Goal: Task Accomplishment & Management: Manage account settings

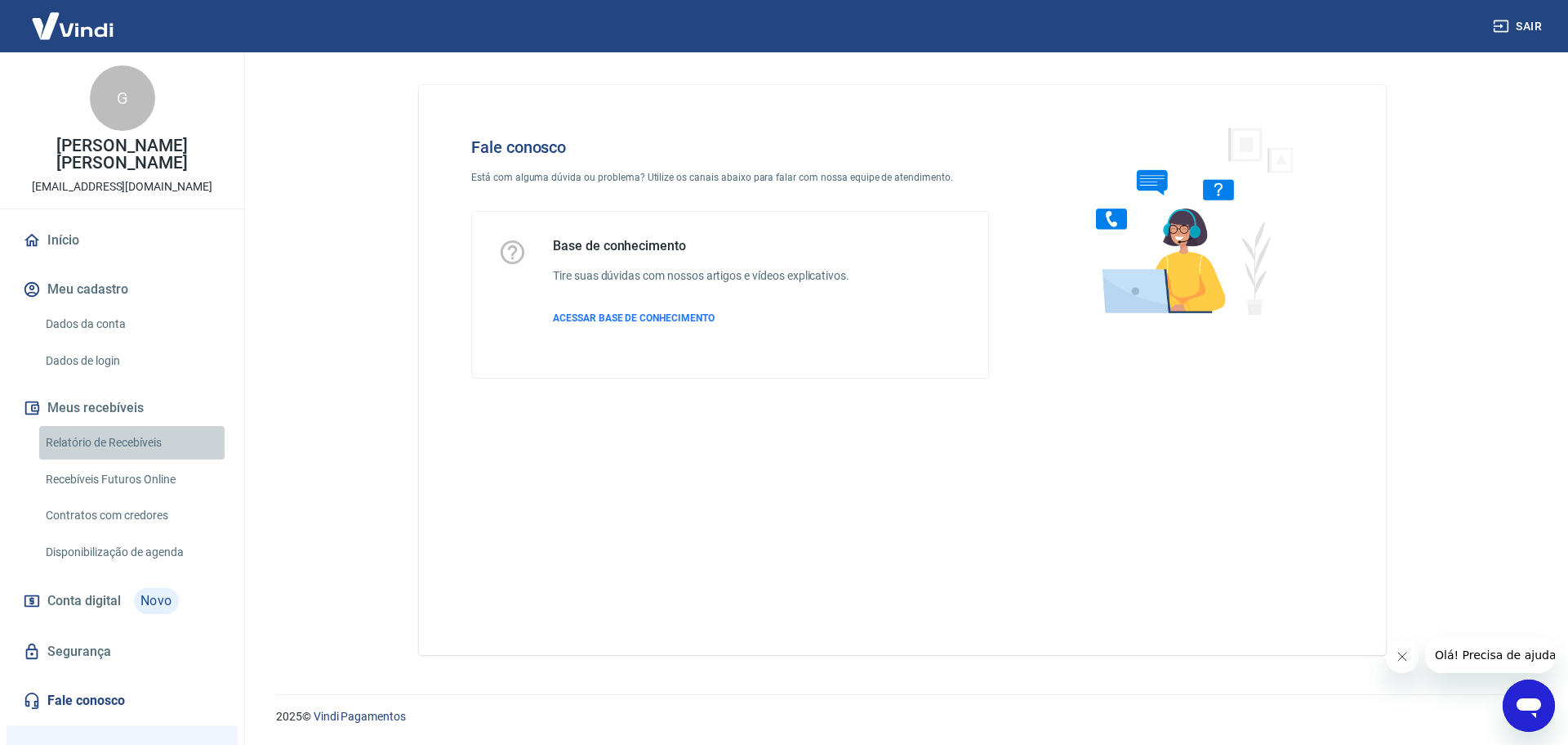
click at [151, 426] on link "Relatório de Recebíveis" at bounding box center [132, 443] width 186 height 33
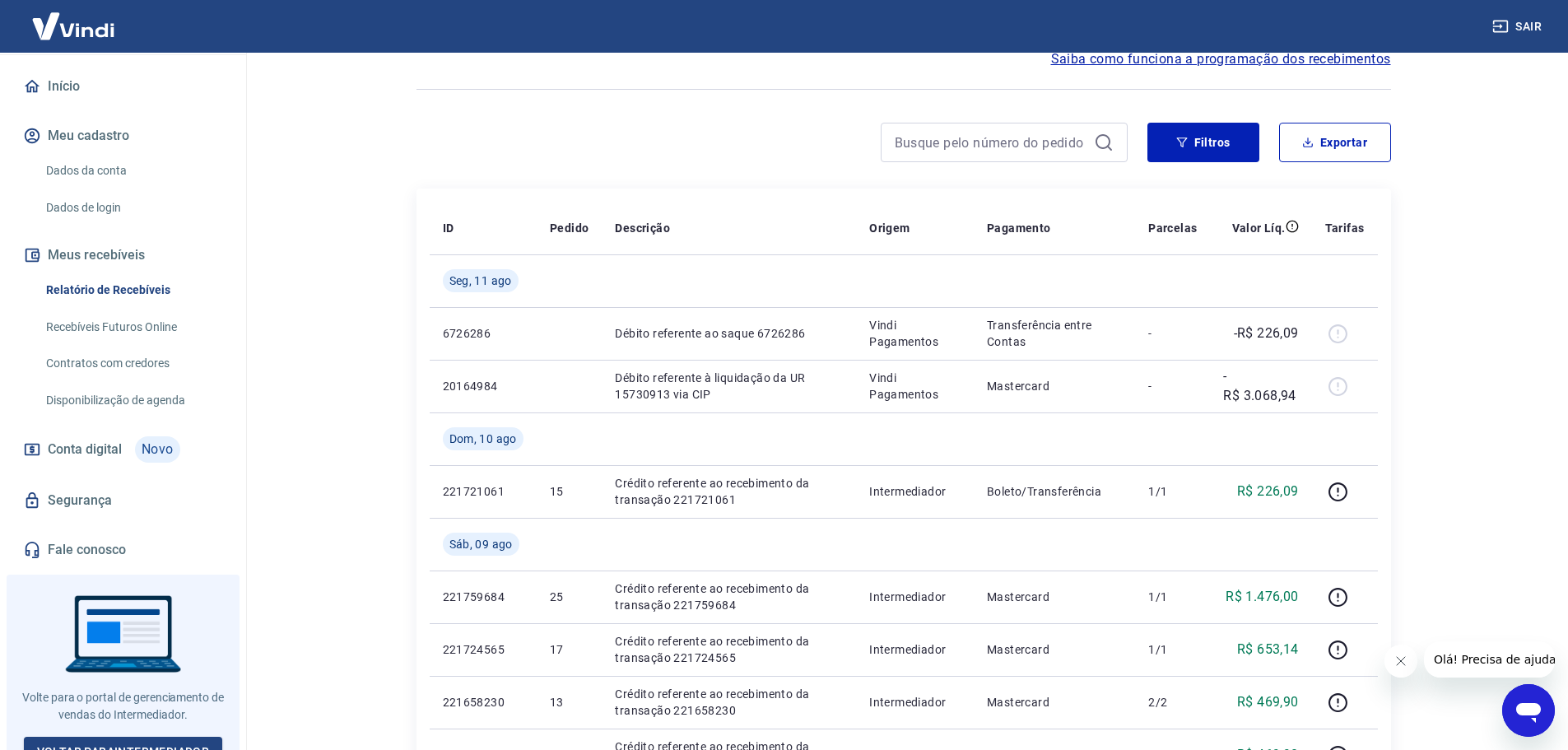
scroll to position [73, 0]
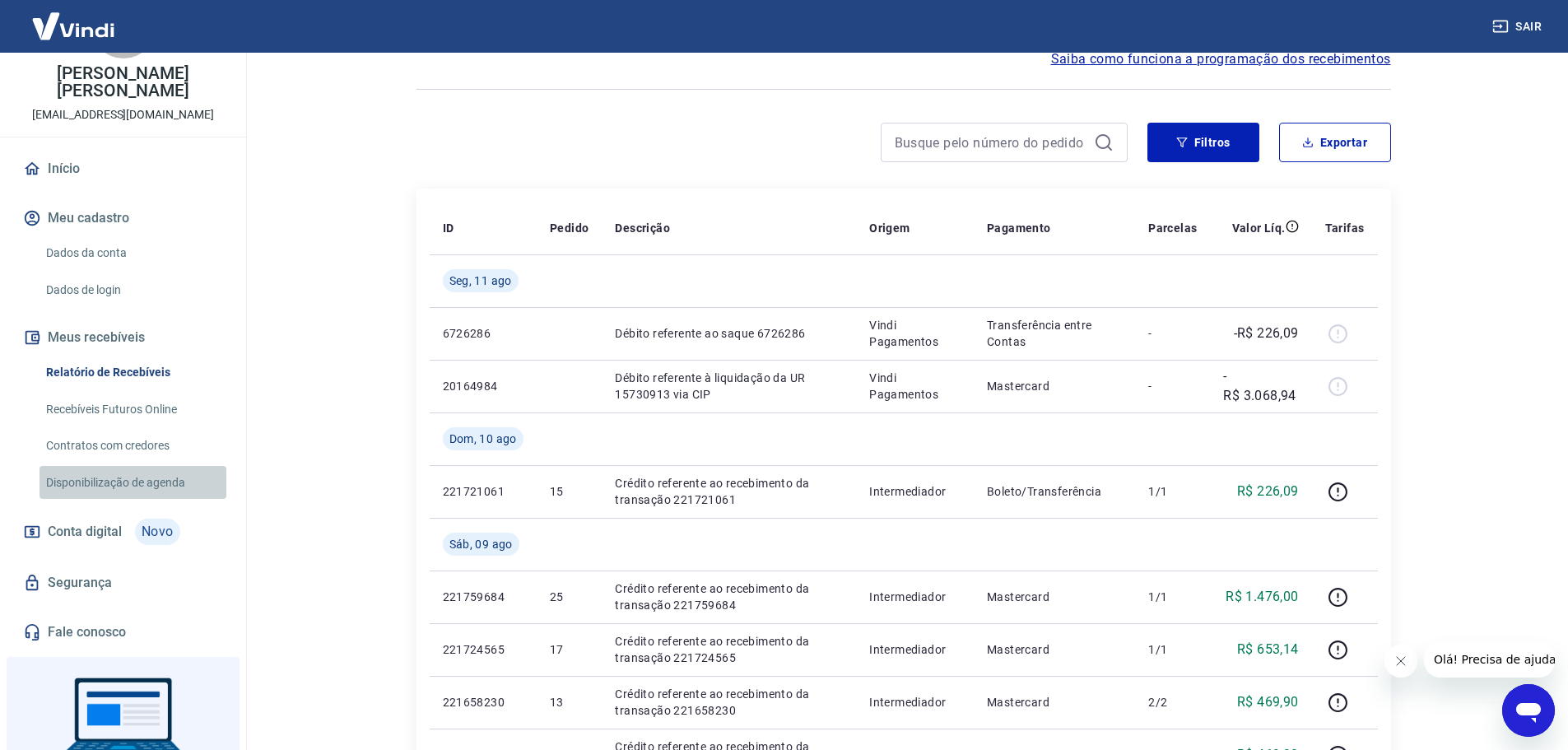
click at [135, 471] on link "Disponibilização de agenda" at bounding box center [133, 482] width 187 height 34
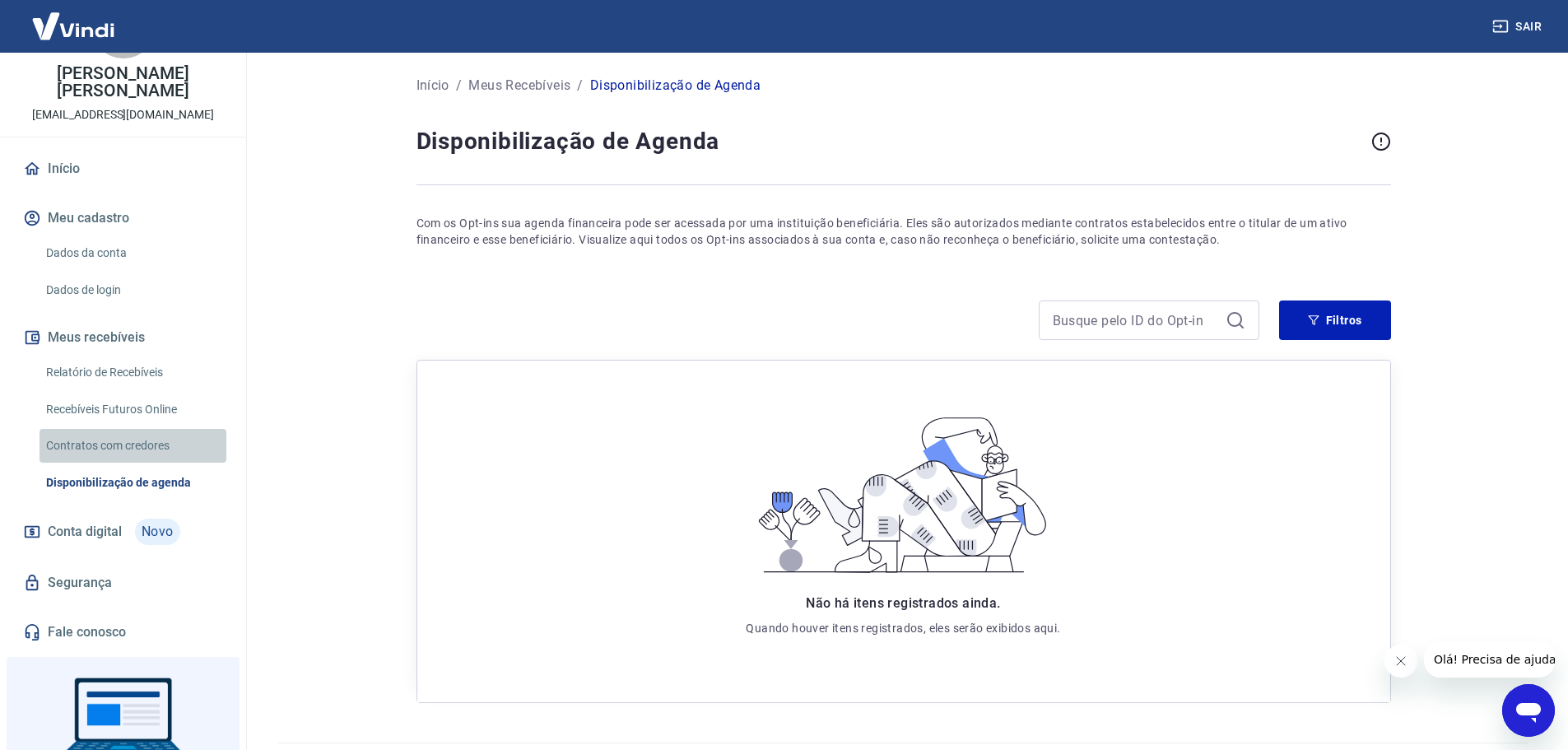
click at [134, 429] on link "Contratos com credores" at bounding box center [133, 446] width 187 height 34
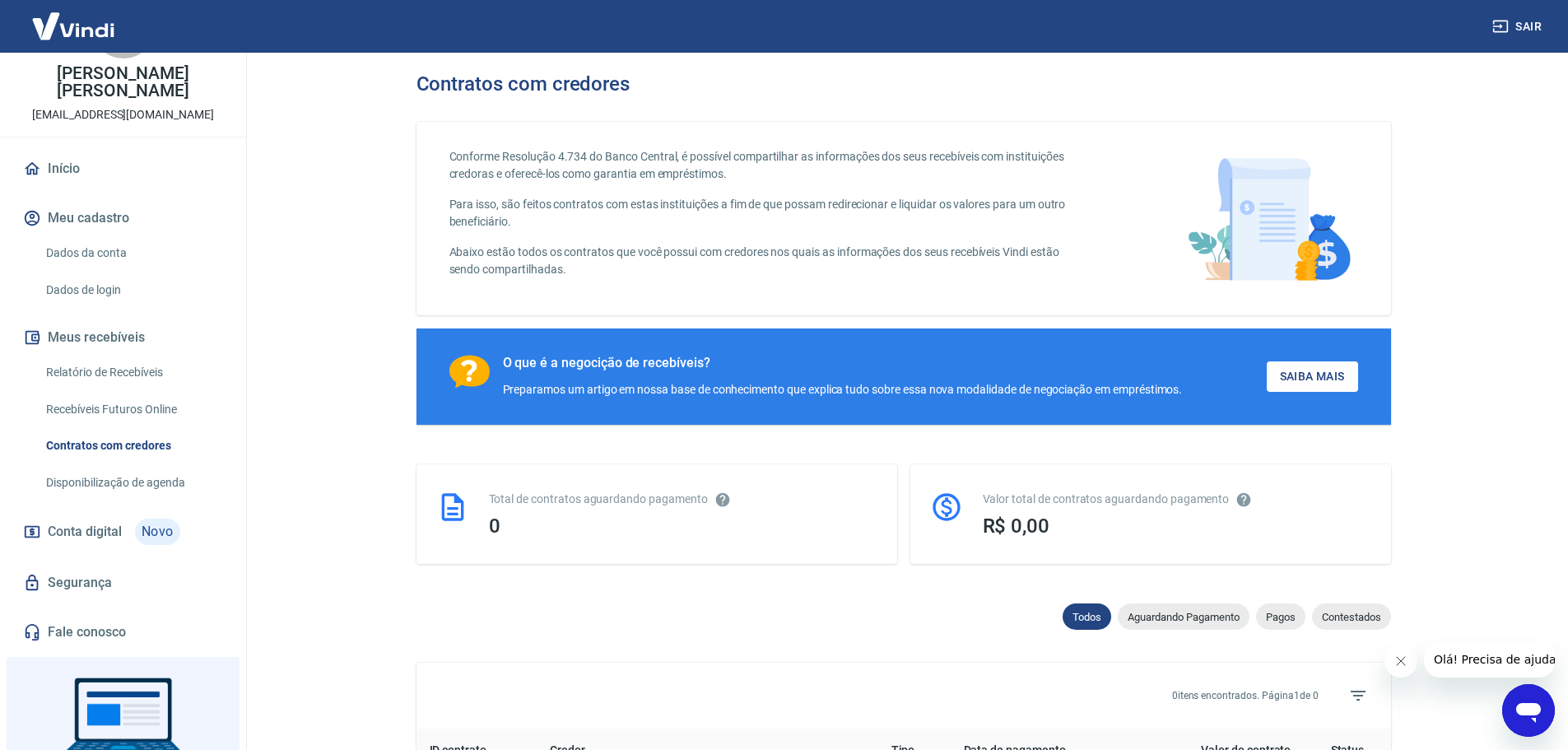
click at [131, 398] on link "Recebíveis Futuros Online" at bounding box center [133, 409] width 187 height 34
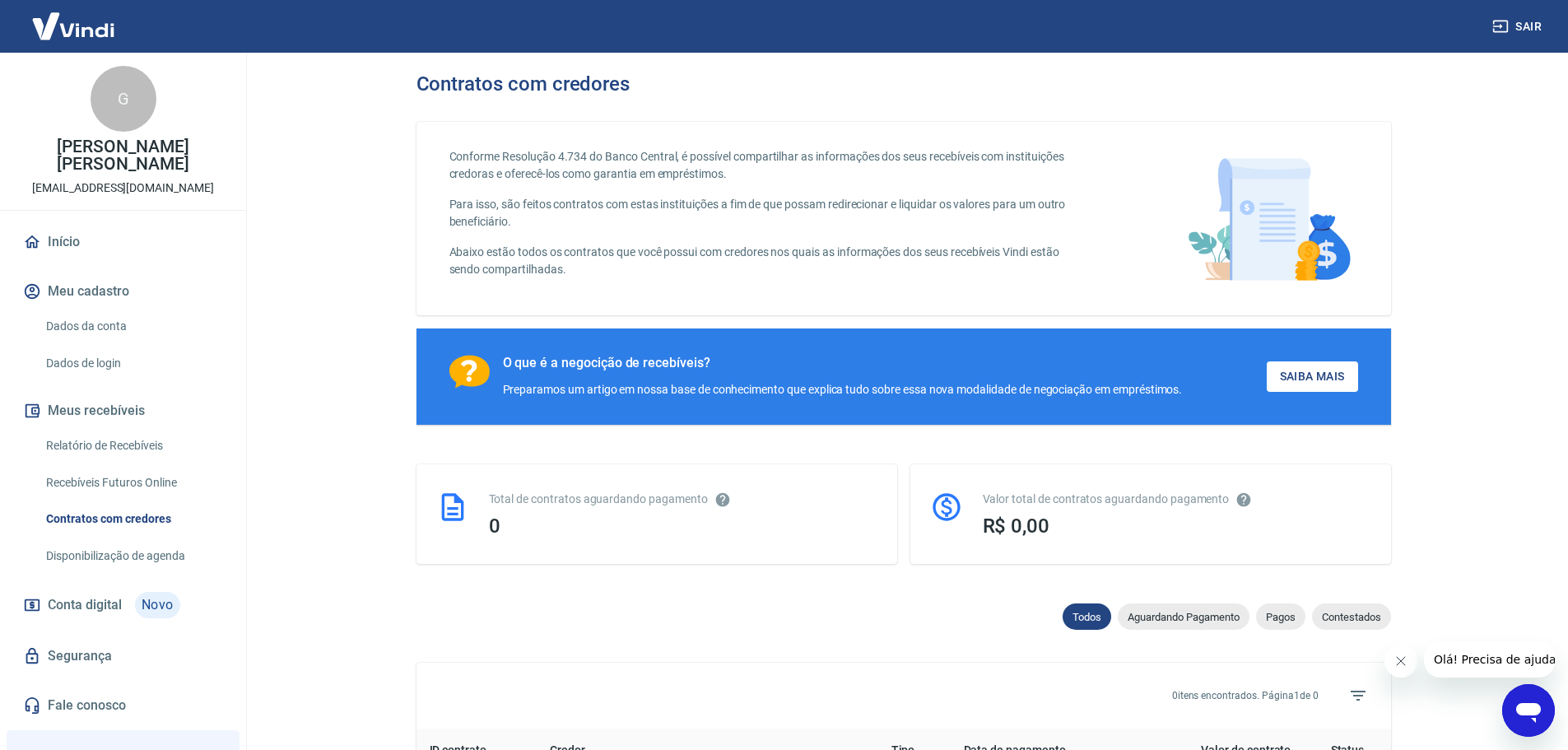
click at [95, 224] on link "Início" at bounding box center [123, 242] width 206 height 37
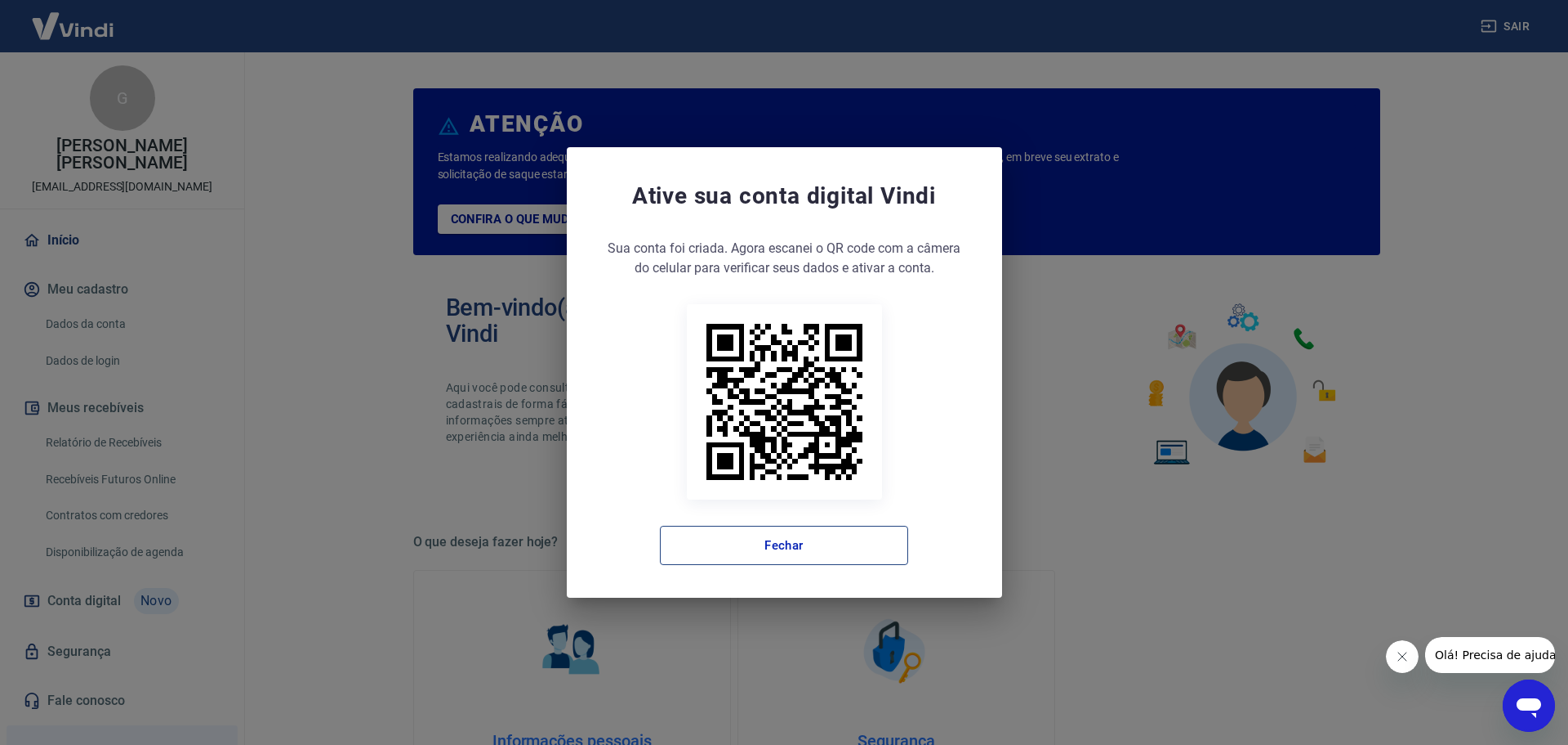
click at [874, 549] on button "Fechar" at bounding box center [784, 545] width 248 height 39
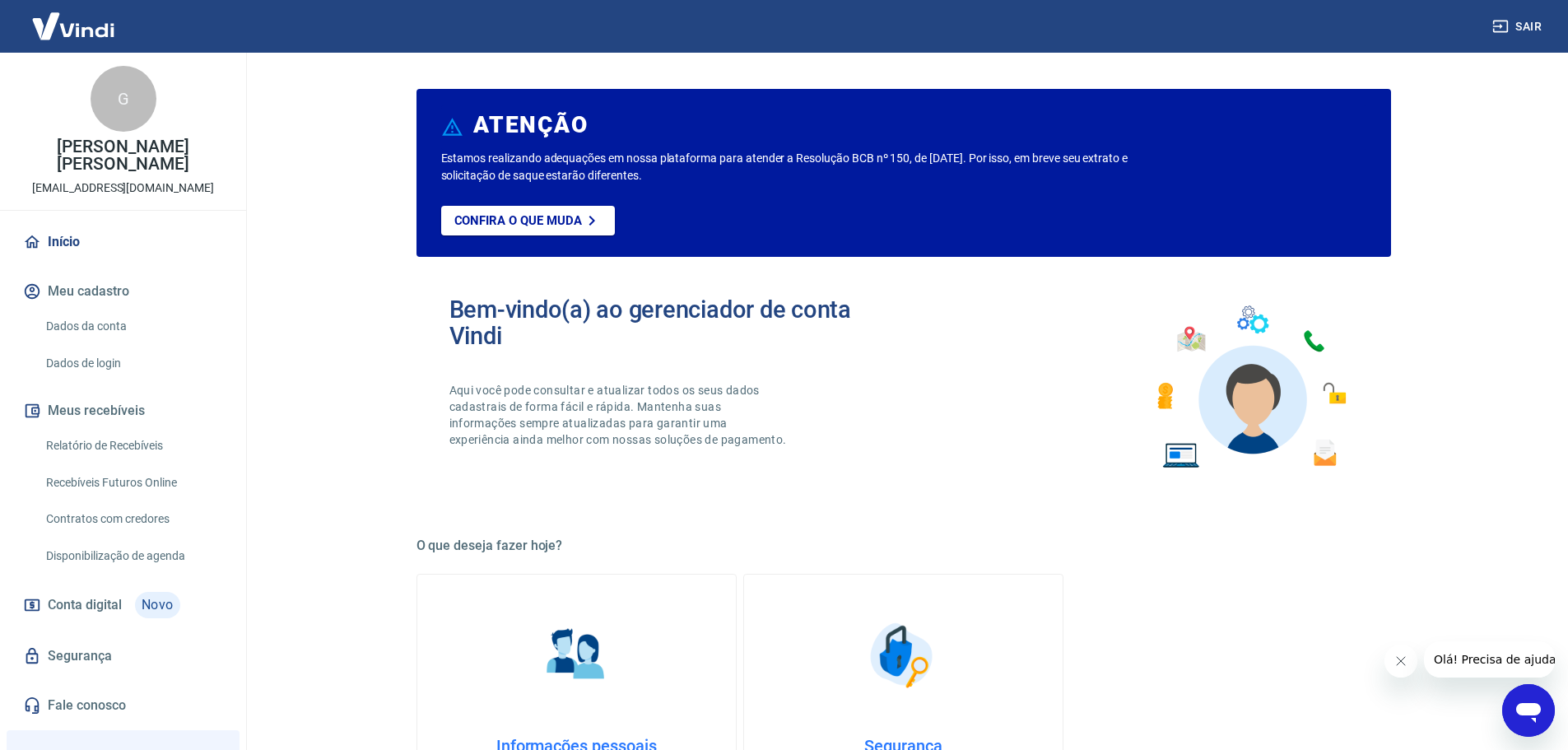
scroll to position [164, 0]
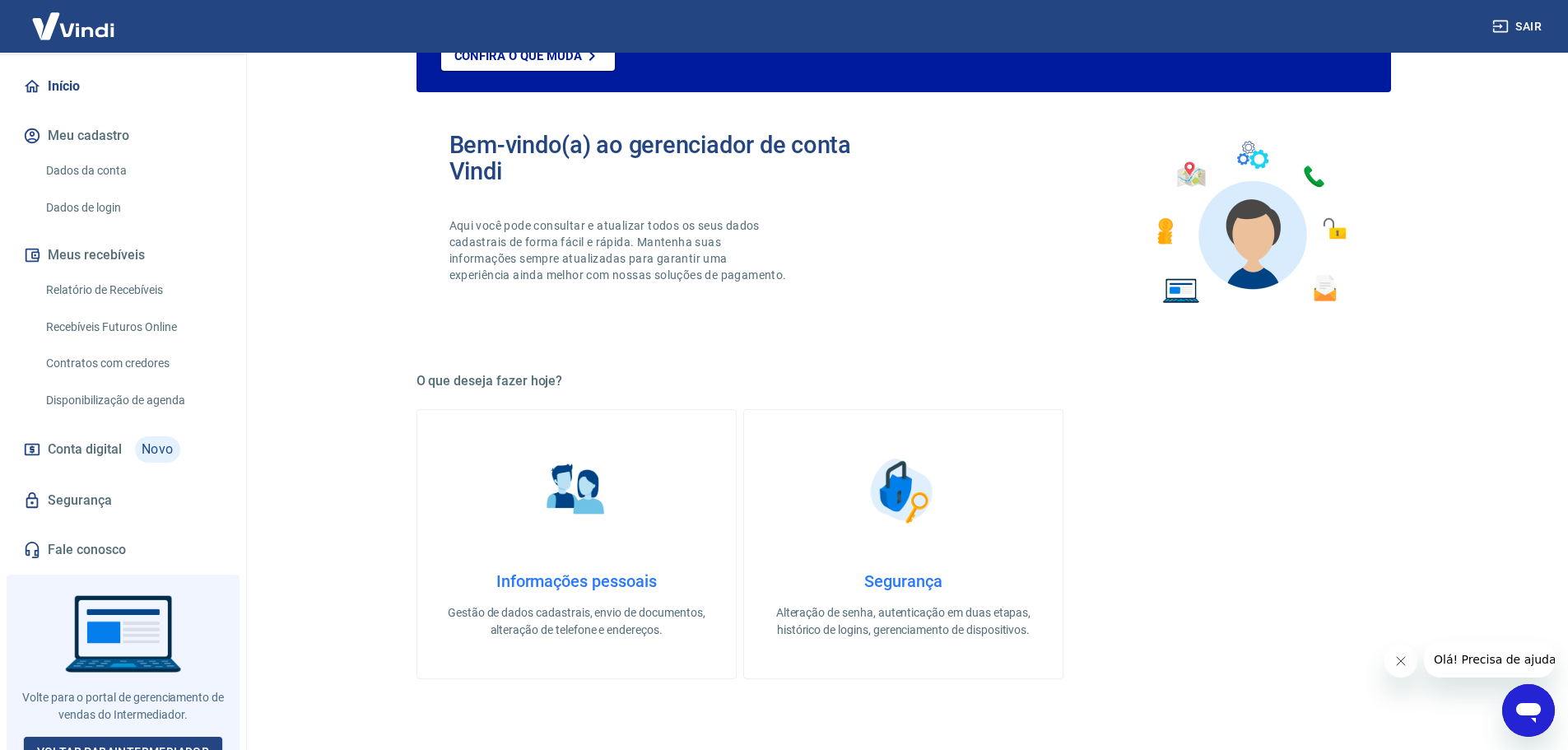
click at [998, 568] on link "Segurança Alteração de senha, autenticação em duas etapas, histórico de logins,…" at bounding box center [903, 544] width 320 height 269
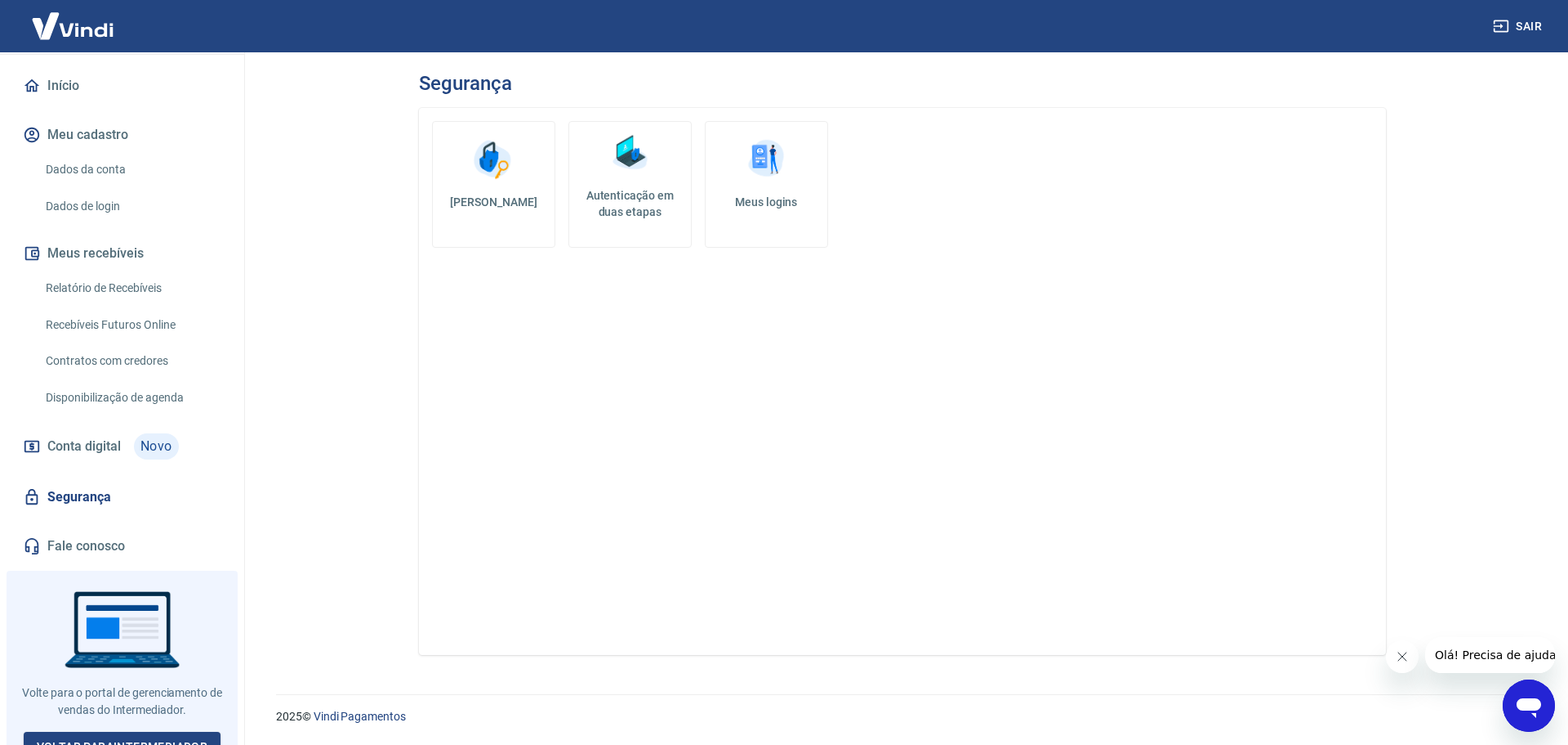
click at [778, 208] on h5 "Meus logins" at bounding box center [766, 202] width 95 height 17
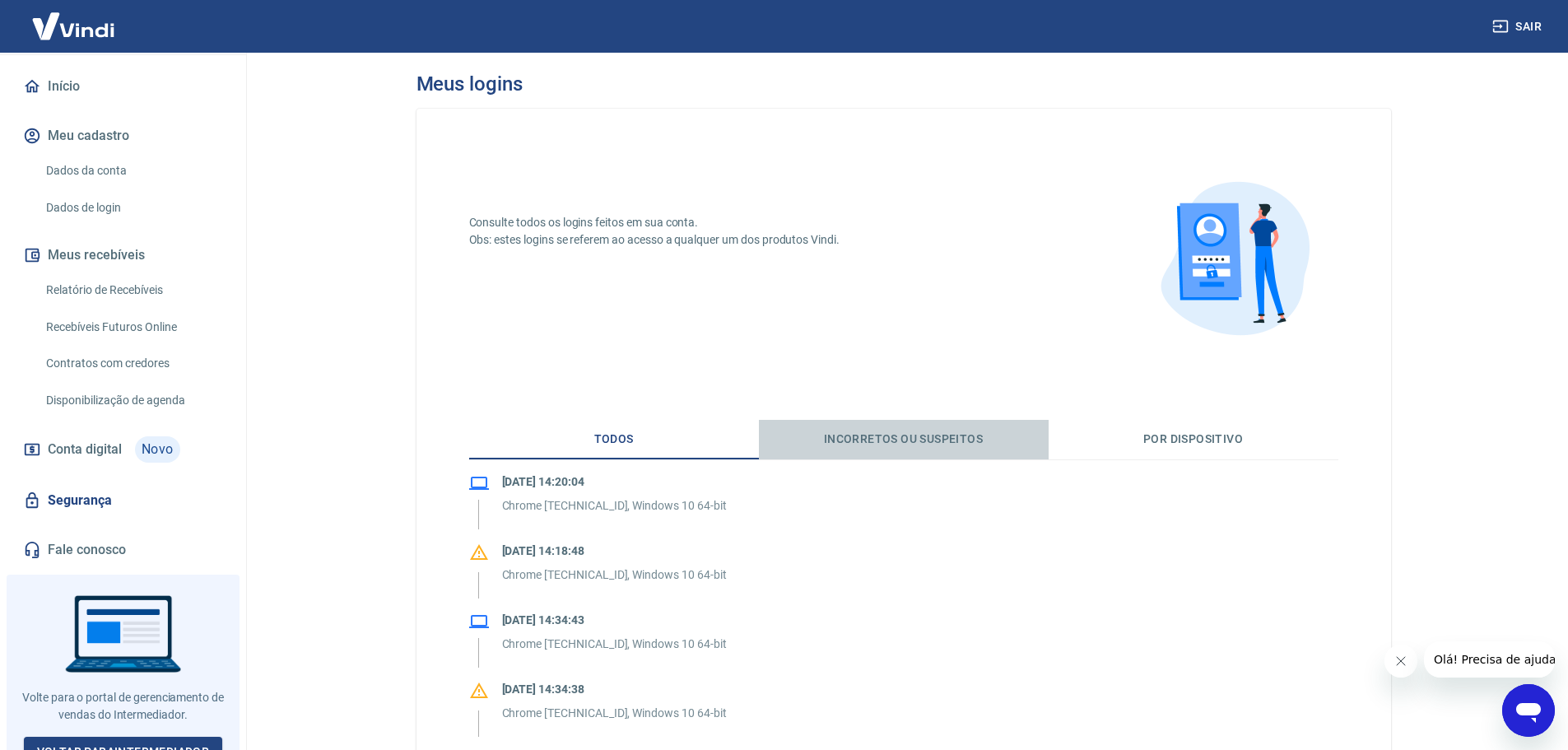
click at [989, 439] on button "Incorretos ou suspeitos" at bounding box center [904, 440] width 289 height 40
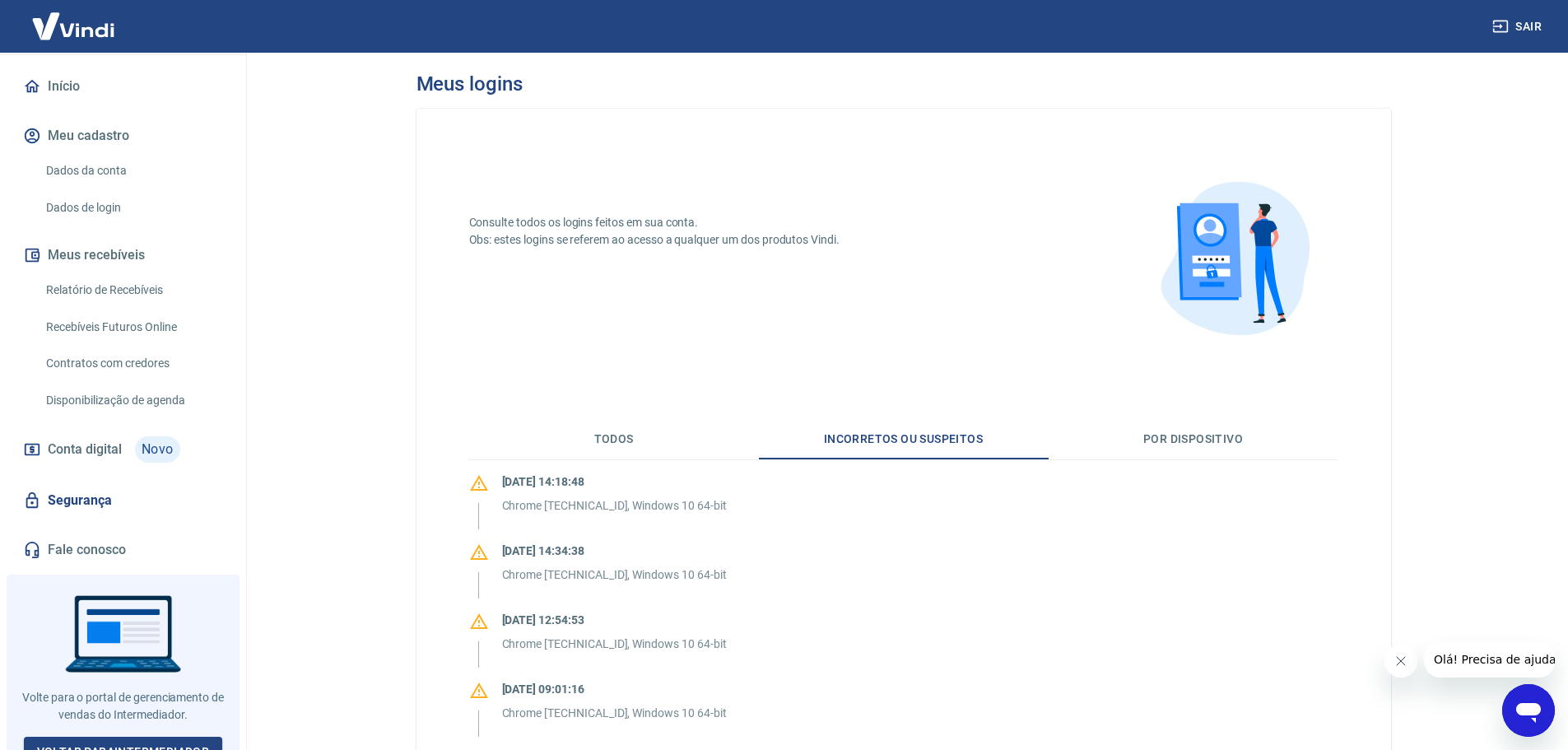
click at [1139, 441] on button "Por dispositivo" at bounding box center [1193, 440] width 289 height 40
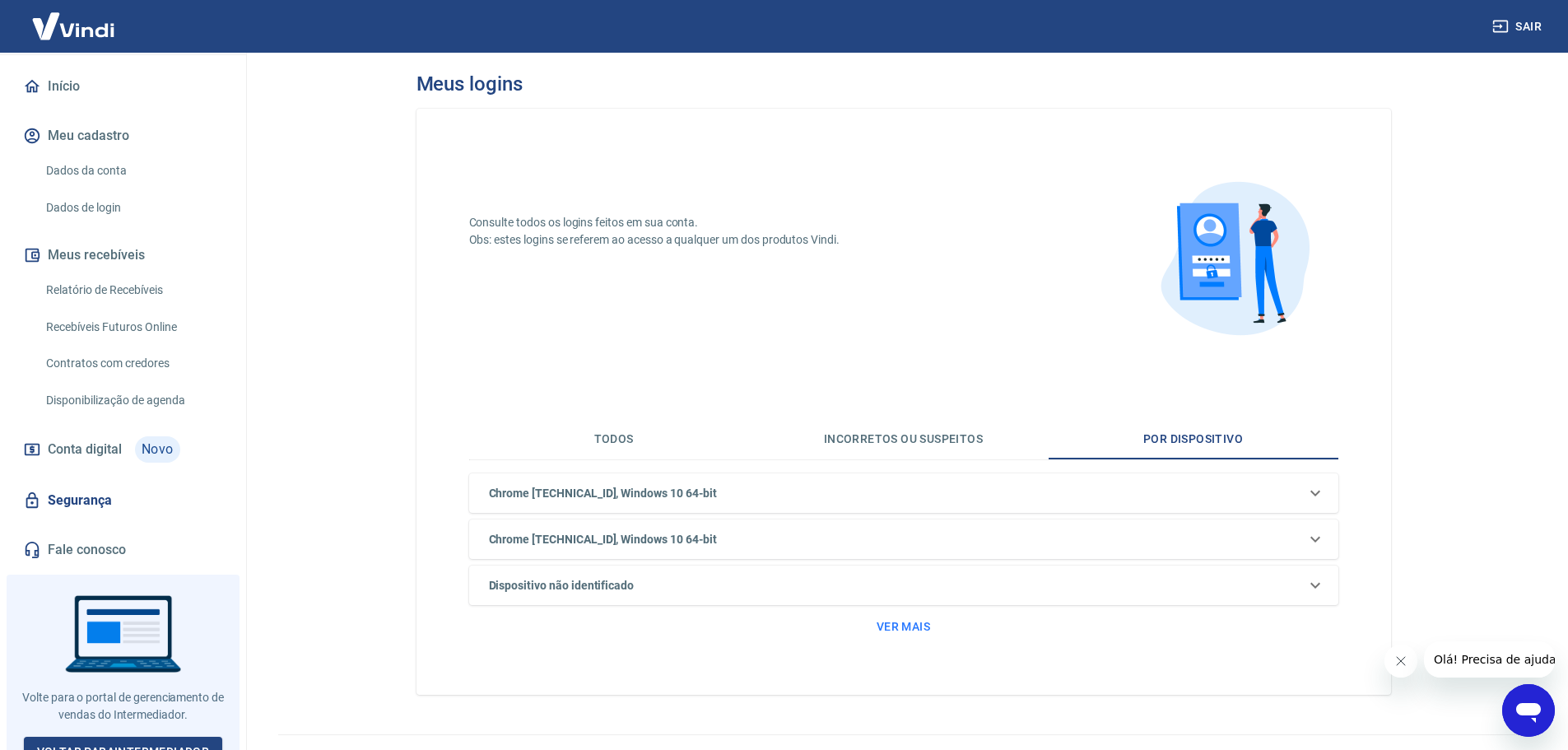
click at [587, 439] on button "Todos" at bounding box center [614, 440] width 289 height 40
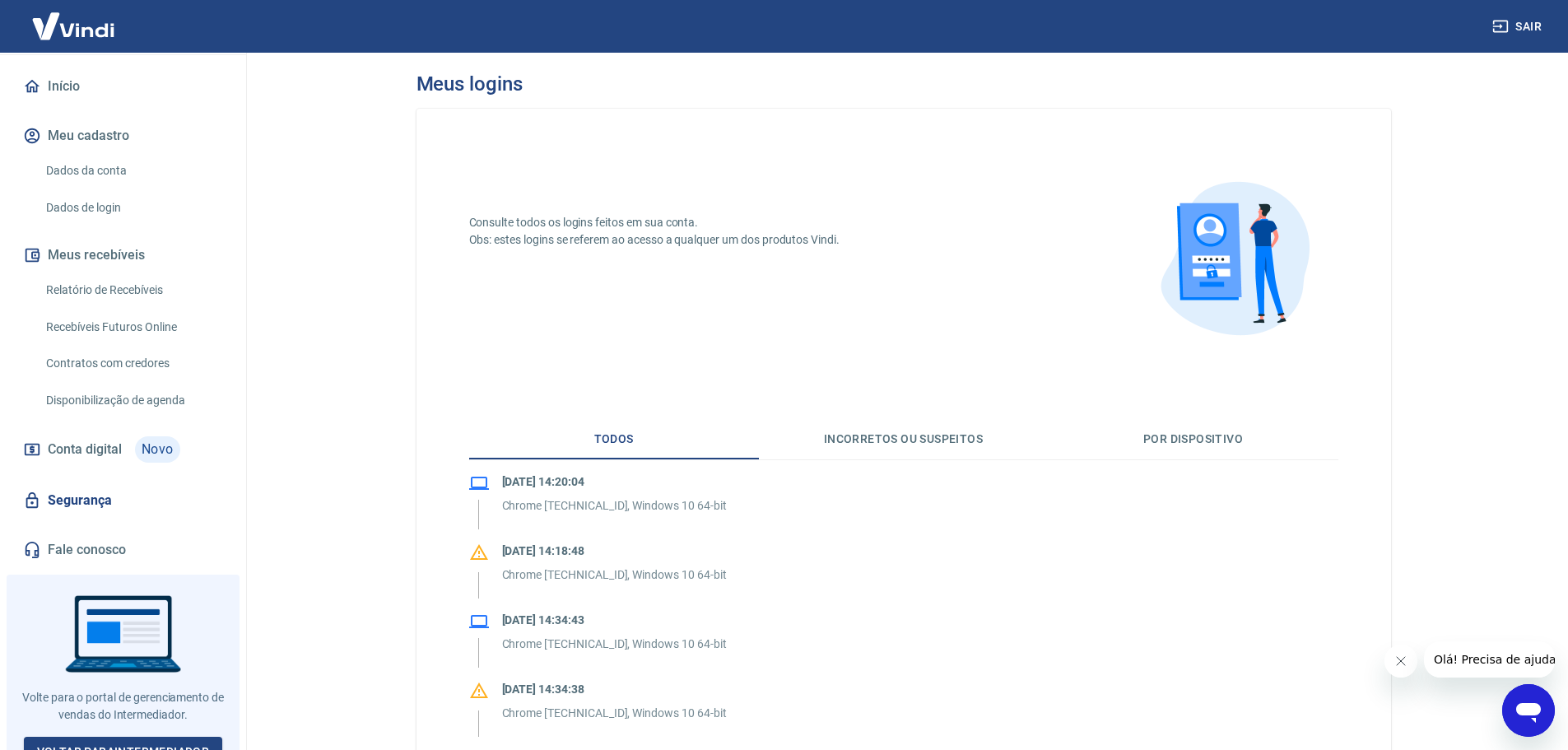
scroll to position [411, 0]
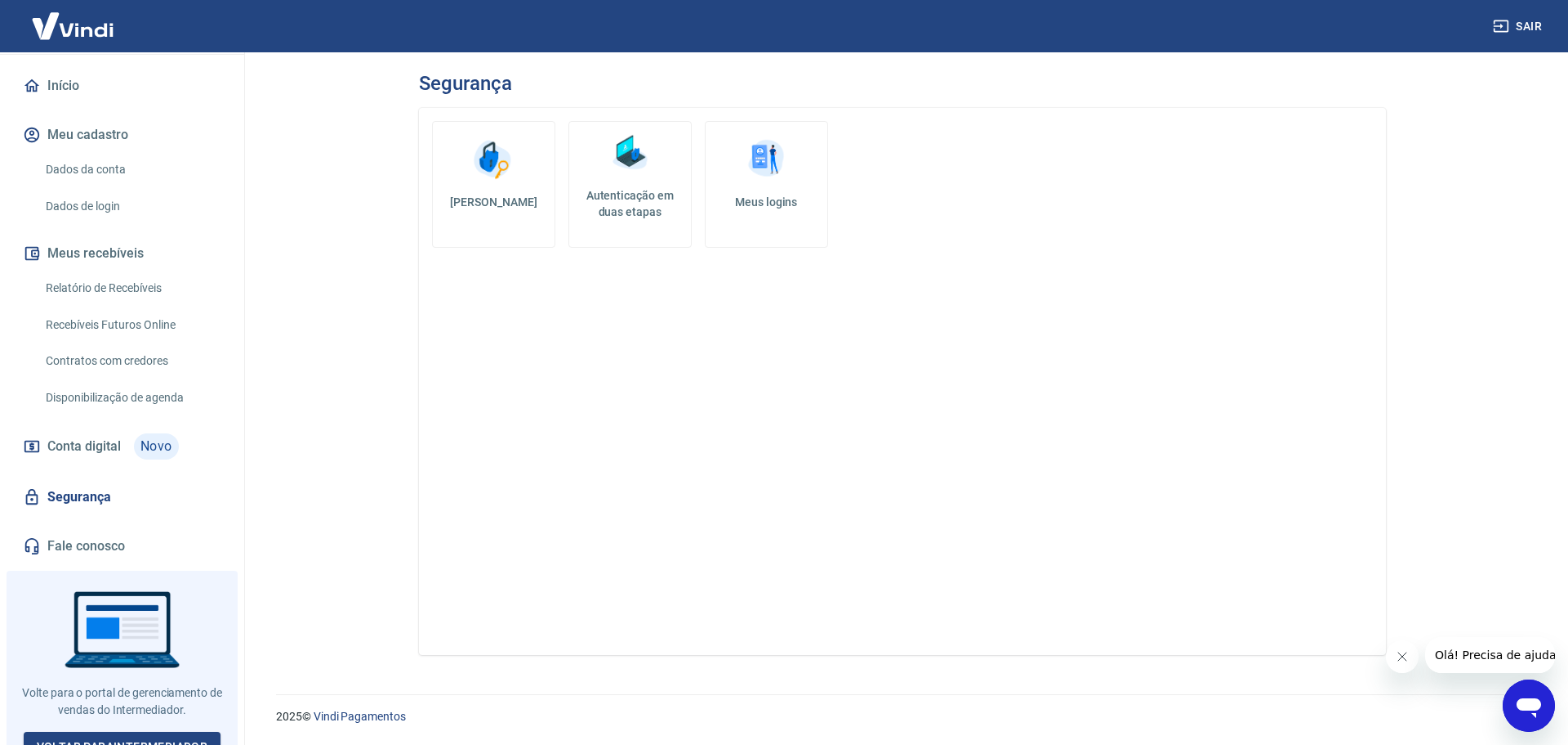
click at [616, 231] on link "Autenticação em duas etapas" at bounding box center [630, 184] width 123 height 127
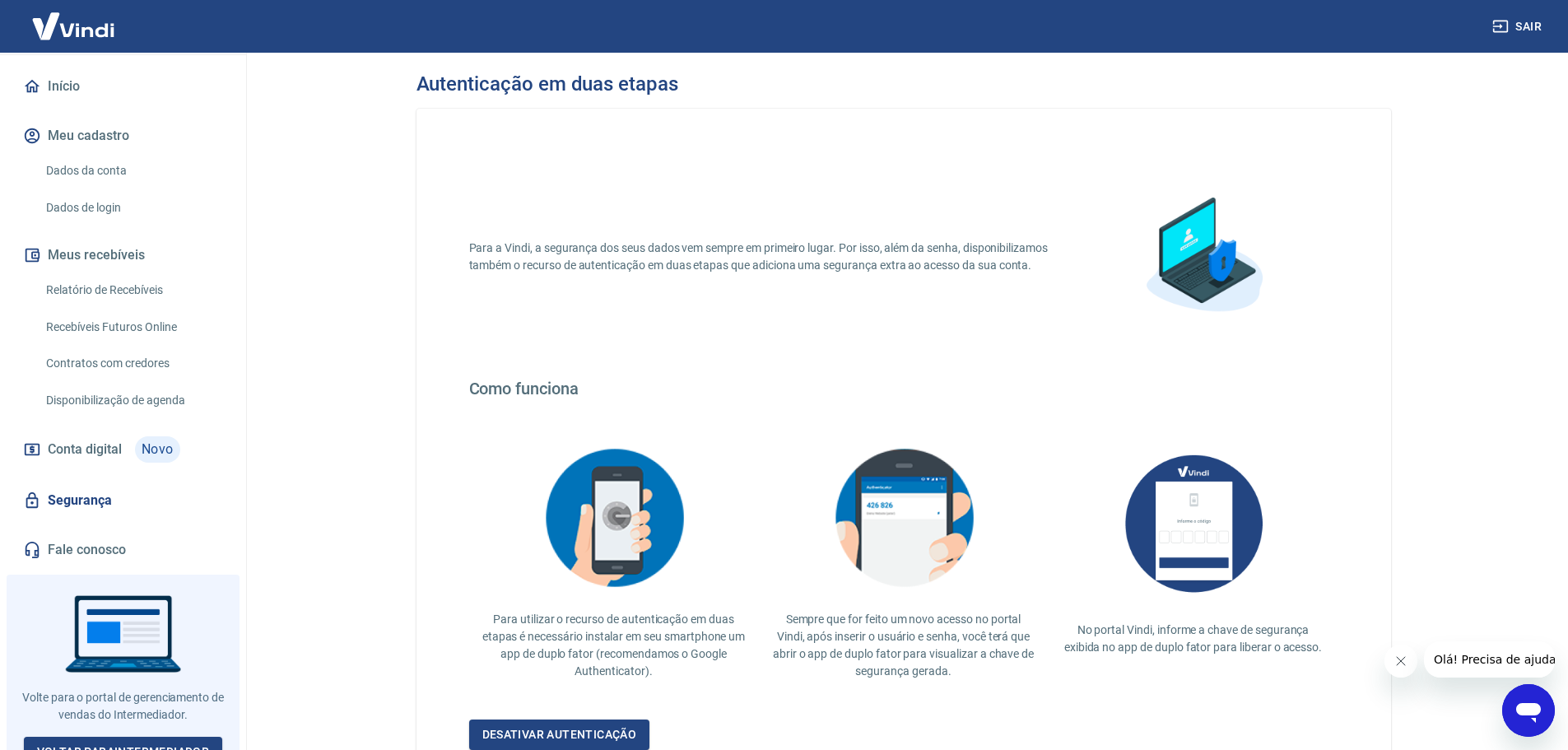
scroll to position [143, 0]
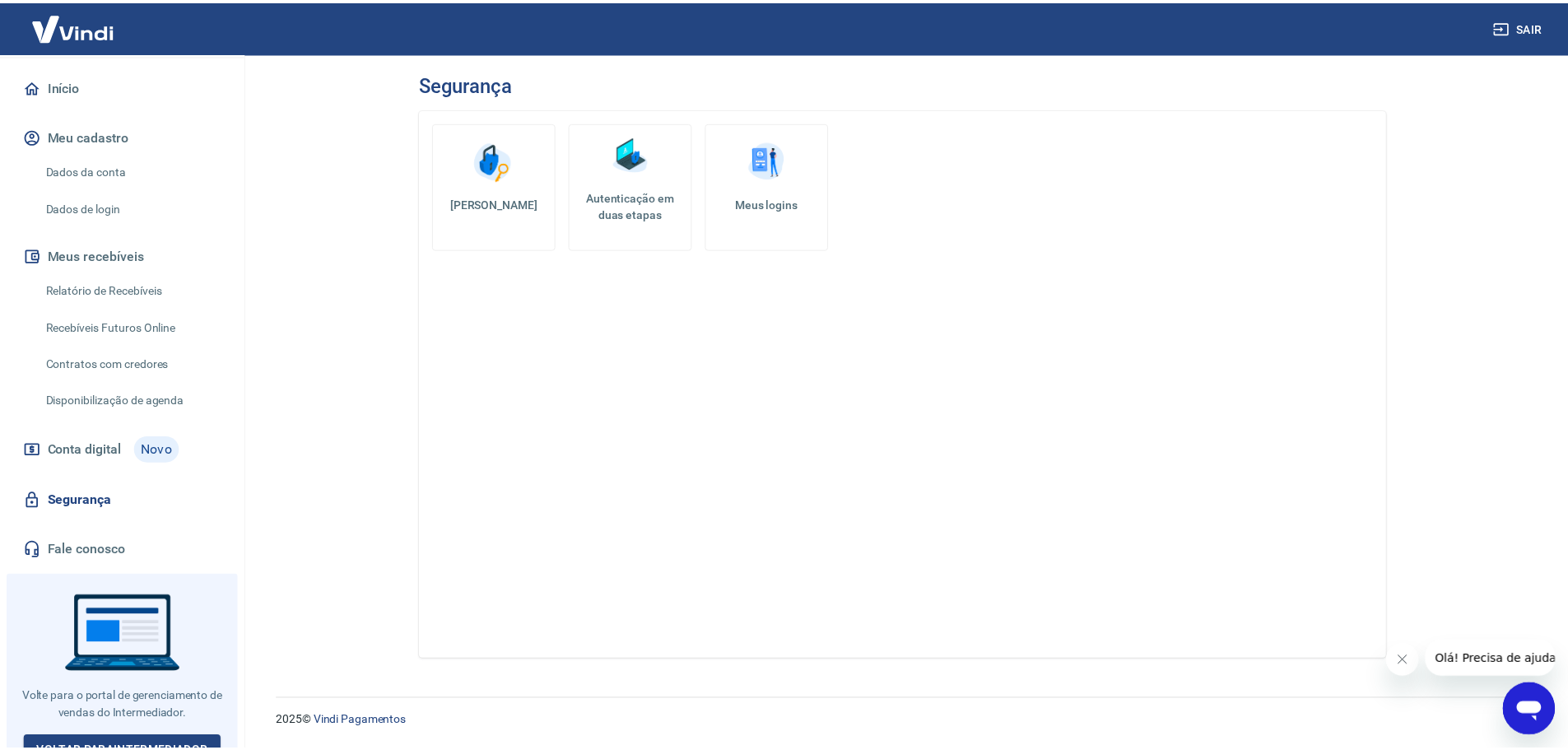
scroll to position [164, 0]
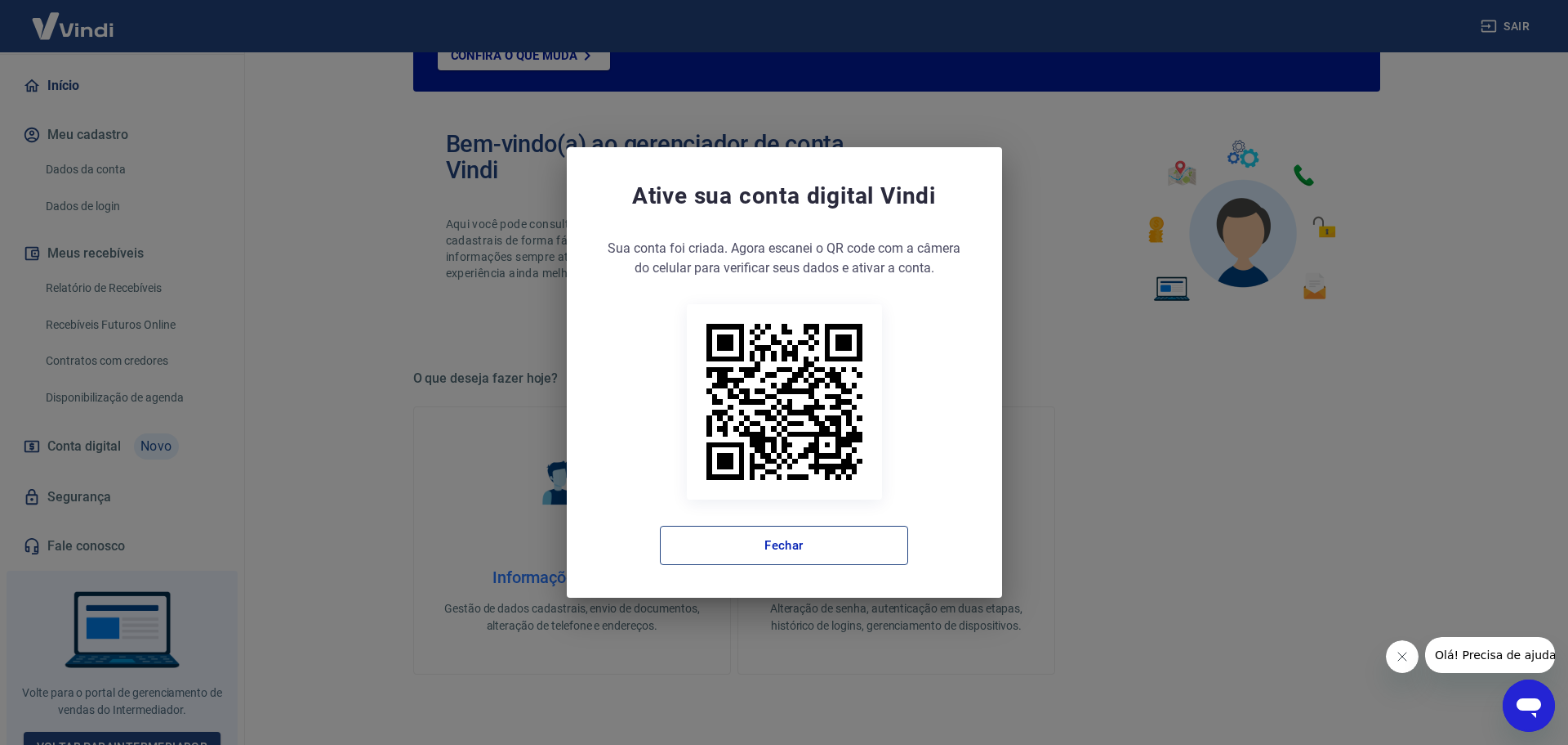
click at [793, 552] on button "Fechar" at bounding box center [784, 545] width 248 height 39
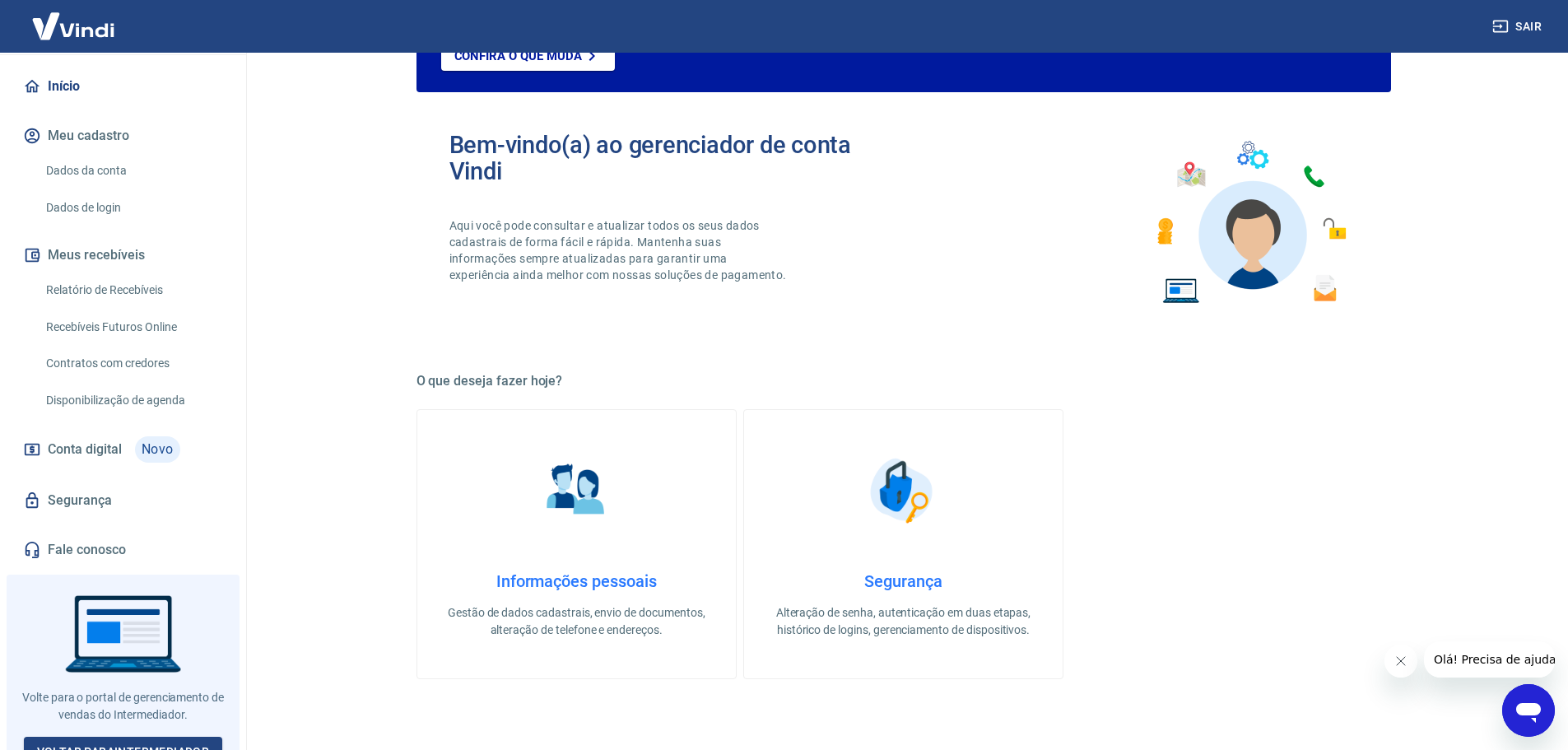
click at [563, 578] on h4 "Informações pessoais" at bounding box center [577, 581] width 266 height 20
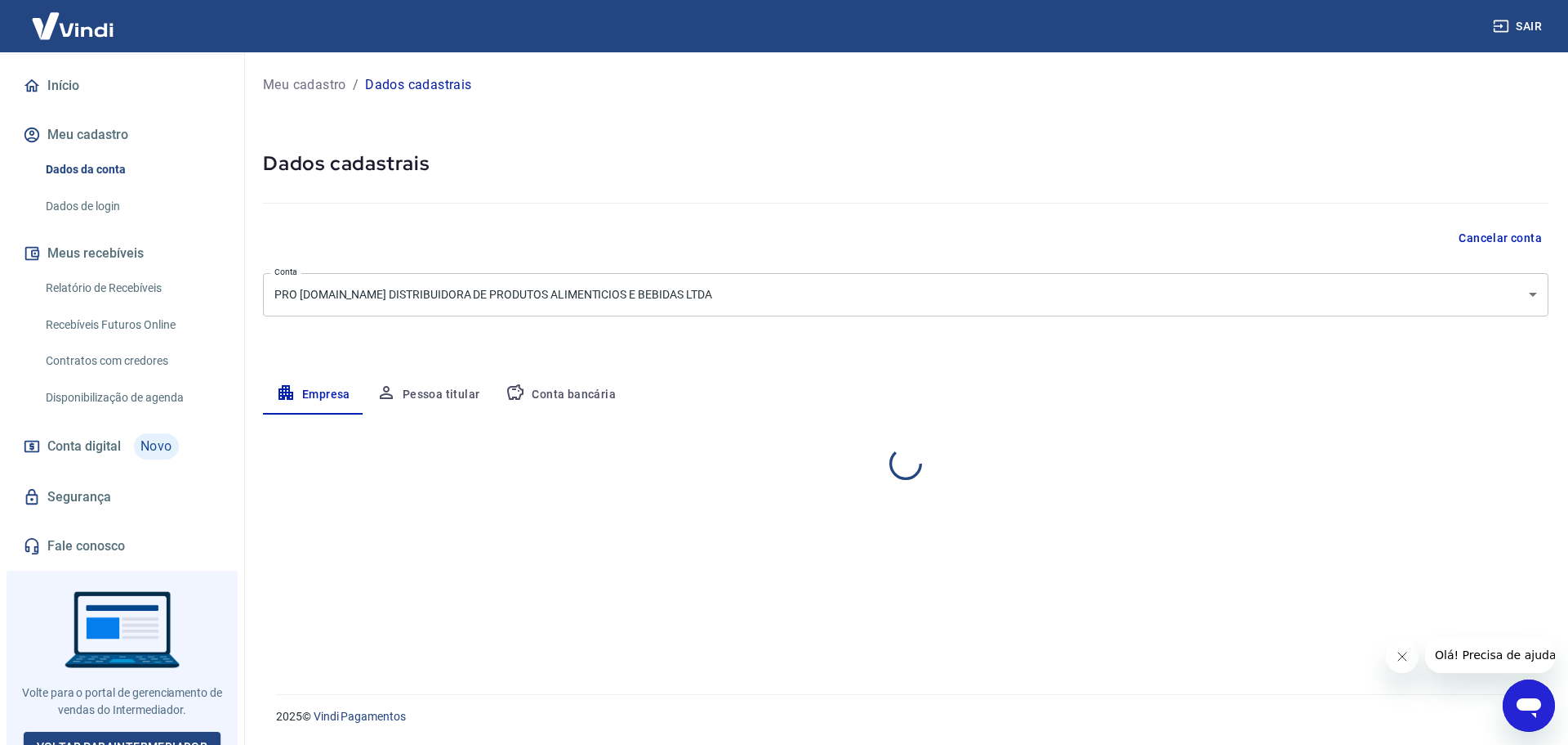
select select "SP"
select select "business"
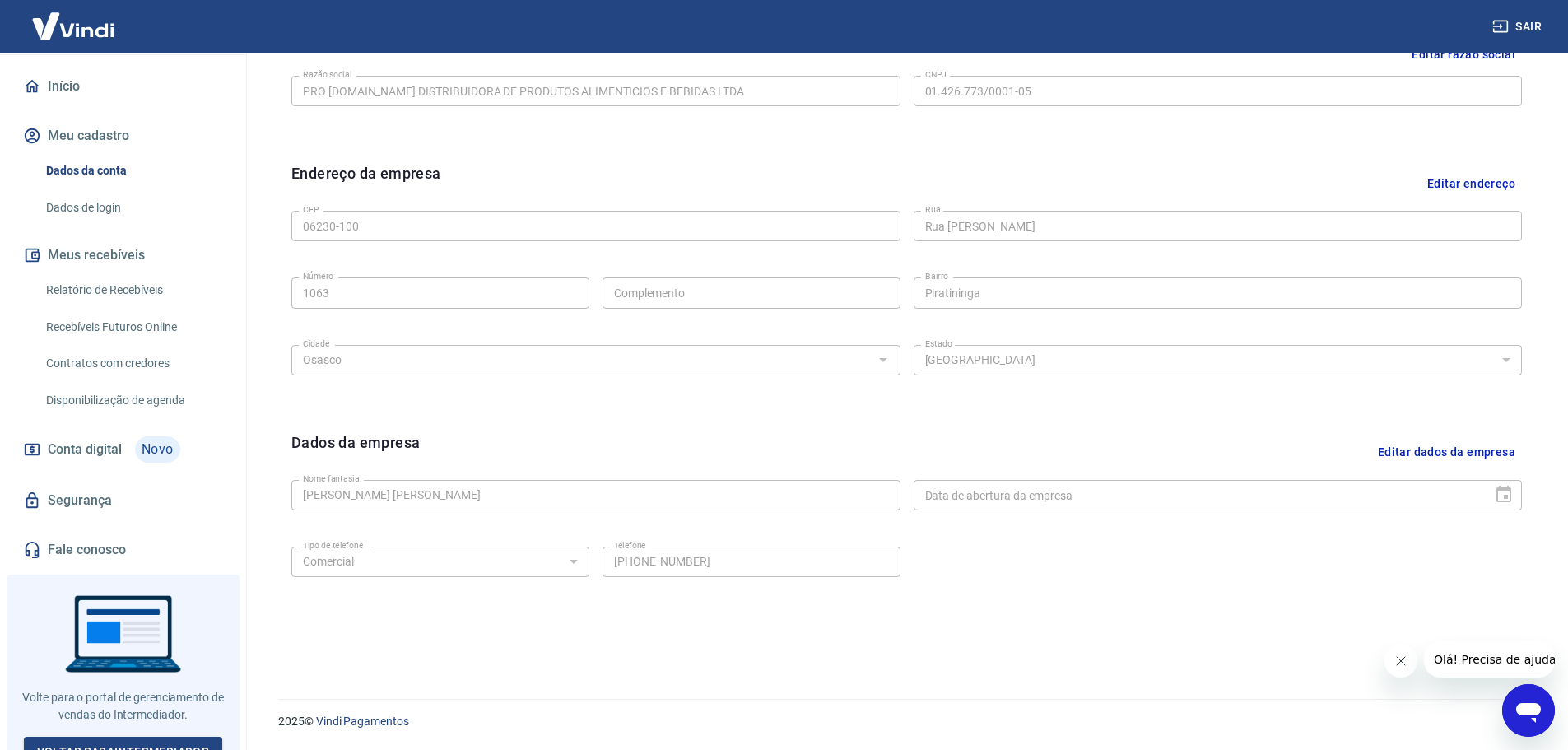
scroll to position [26, 0]
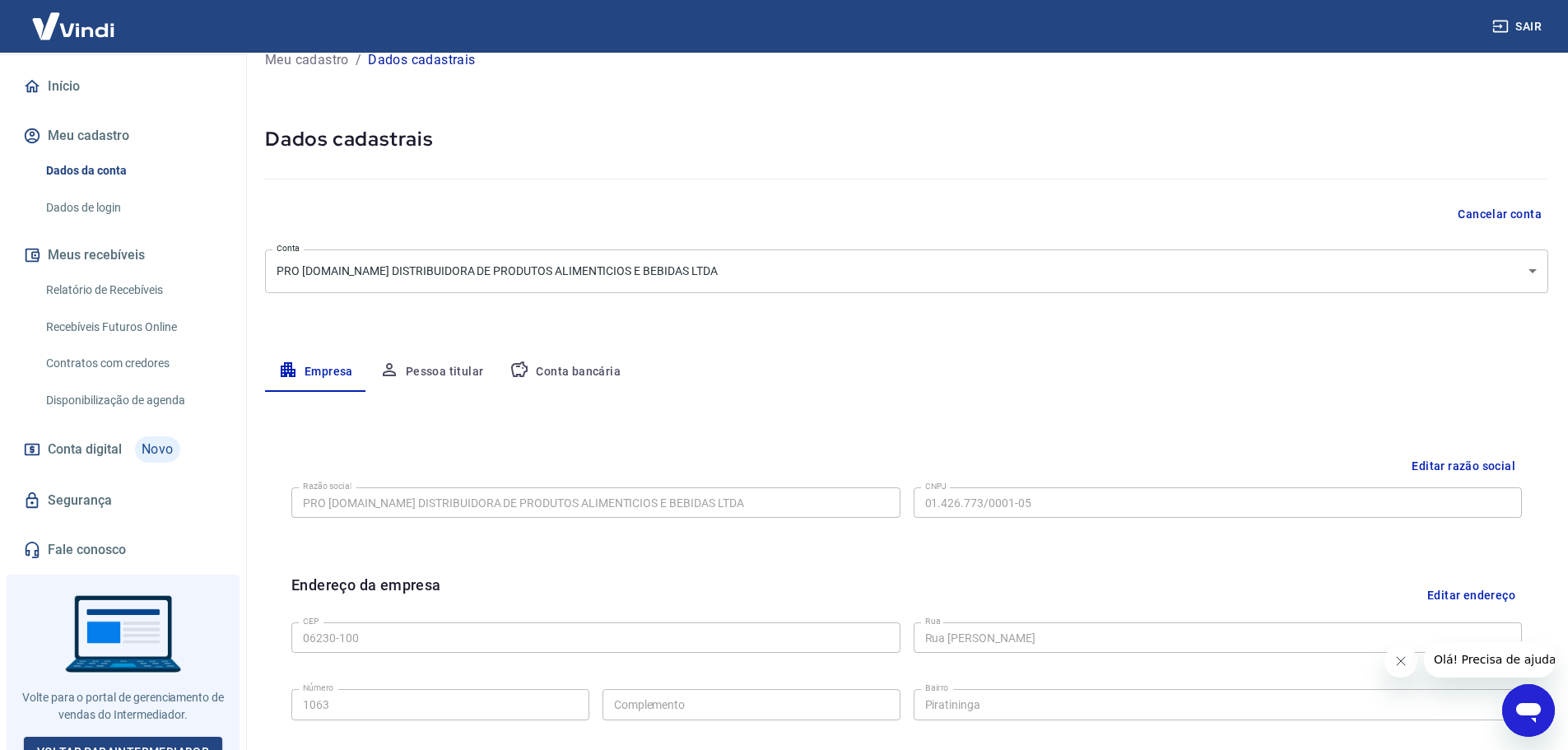
click at [425, 367] on button "Pessoa titular" at bounding box center [432, 372] width 131 height 40
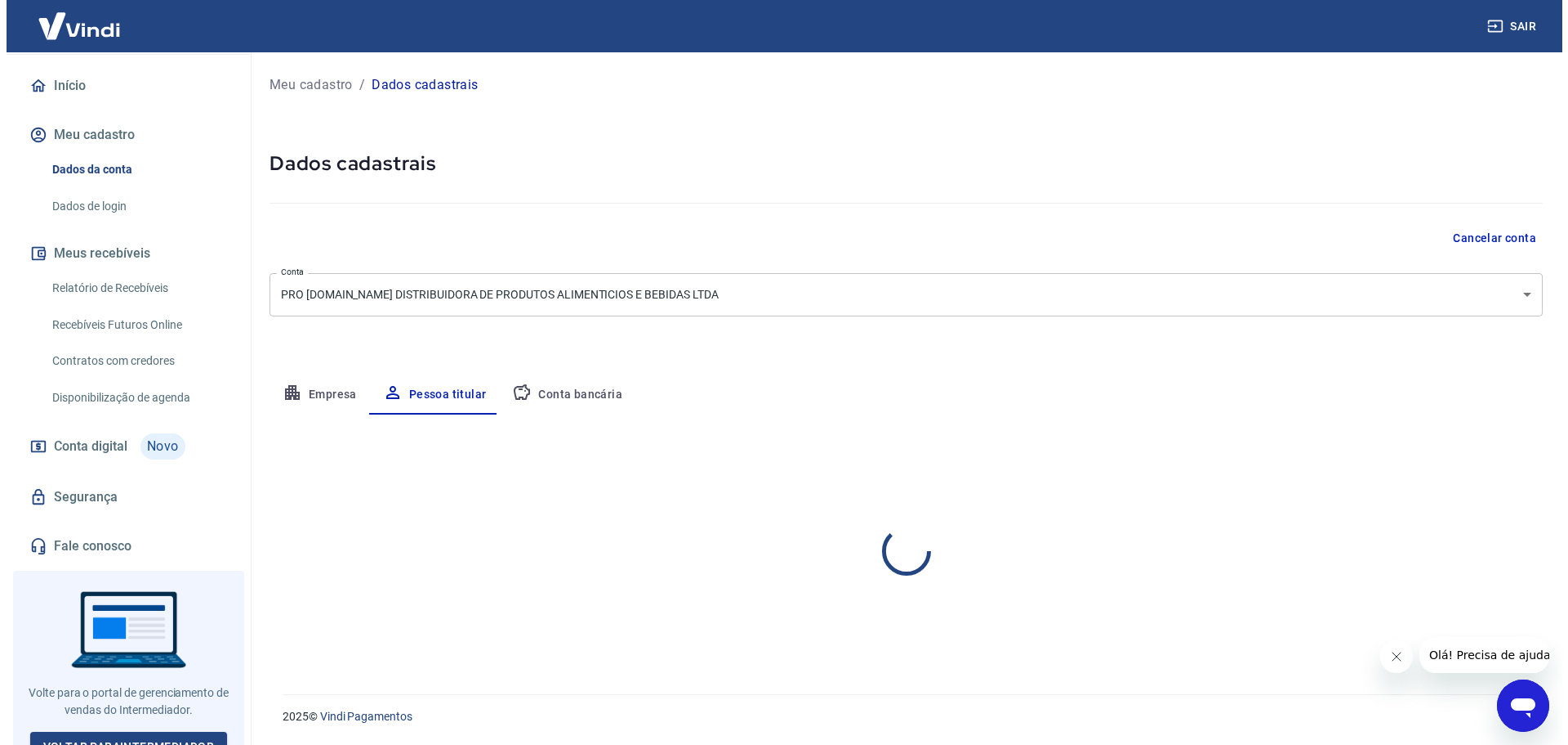
scroll to position [0, 0]
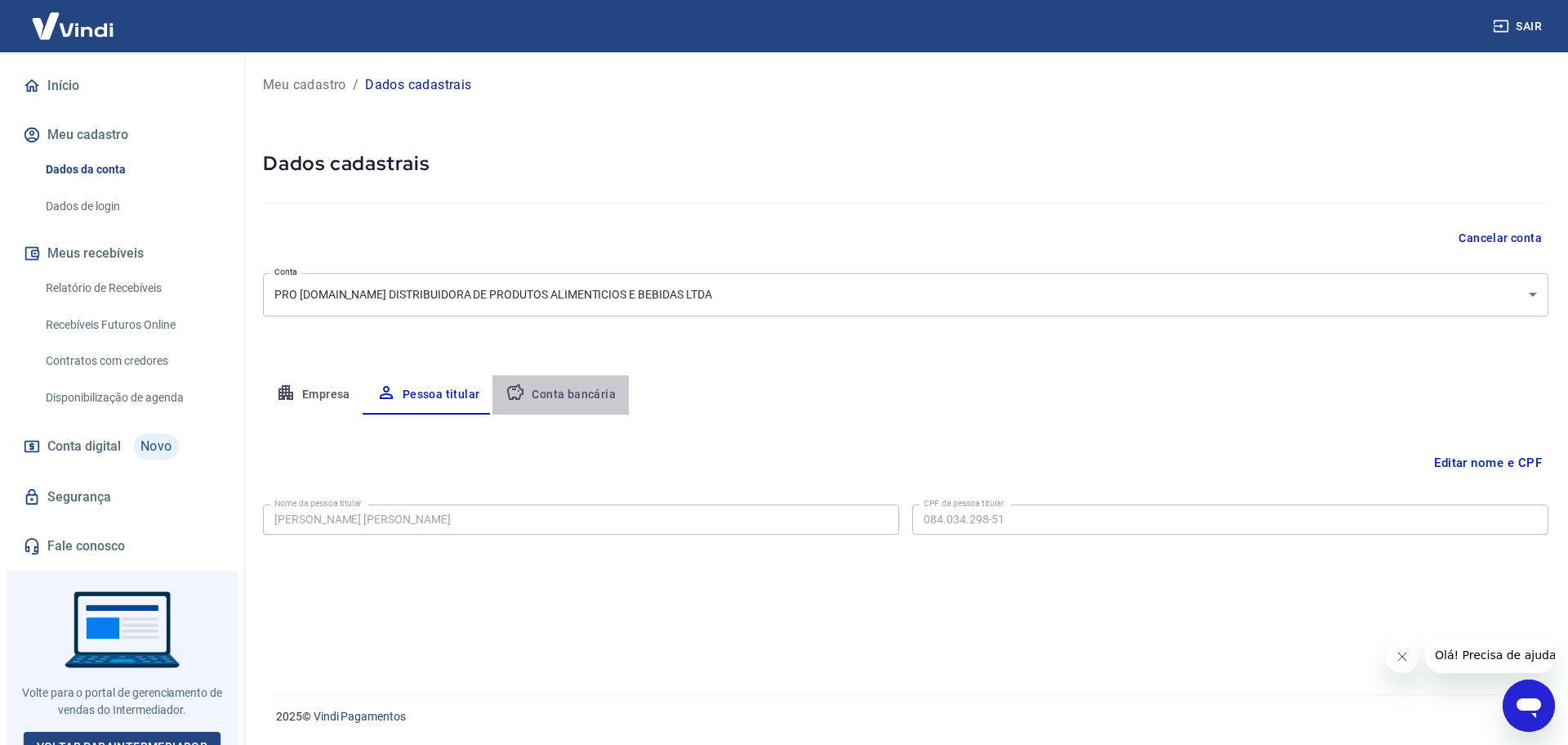
click at [573, 402] on button "Conta bancária" at bounding box center [561, 395] width 137 height 39
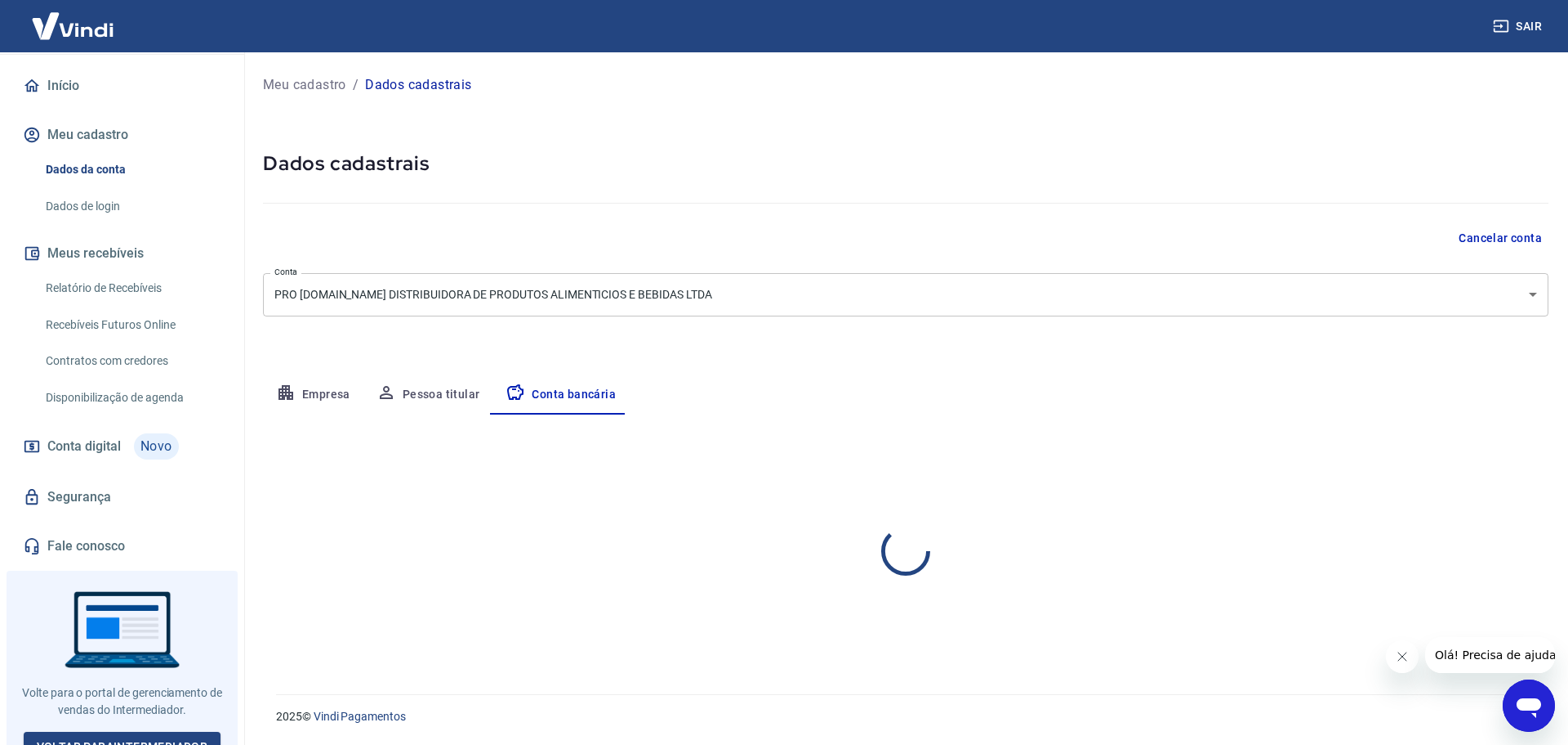
select select "1"
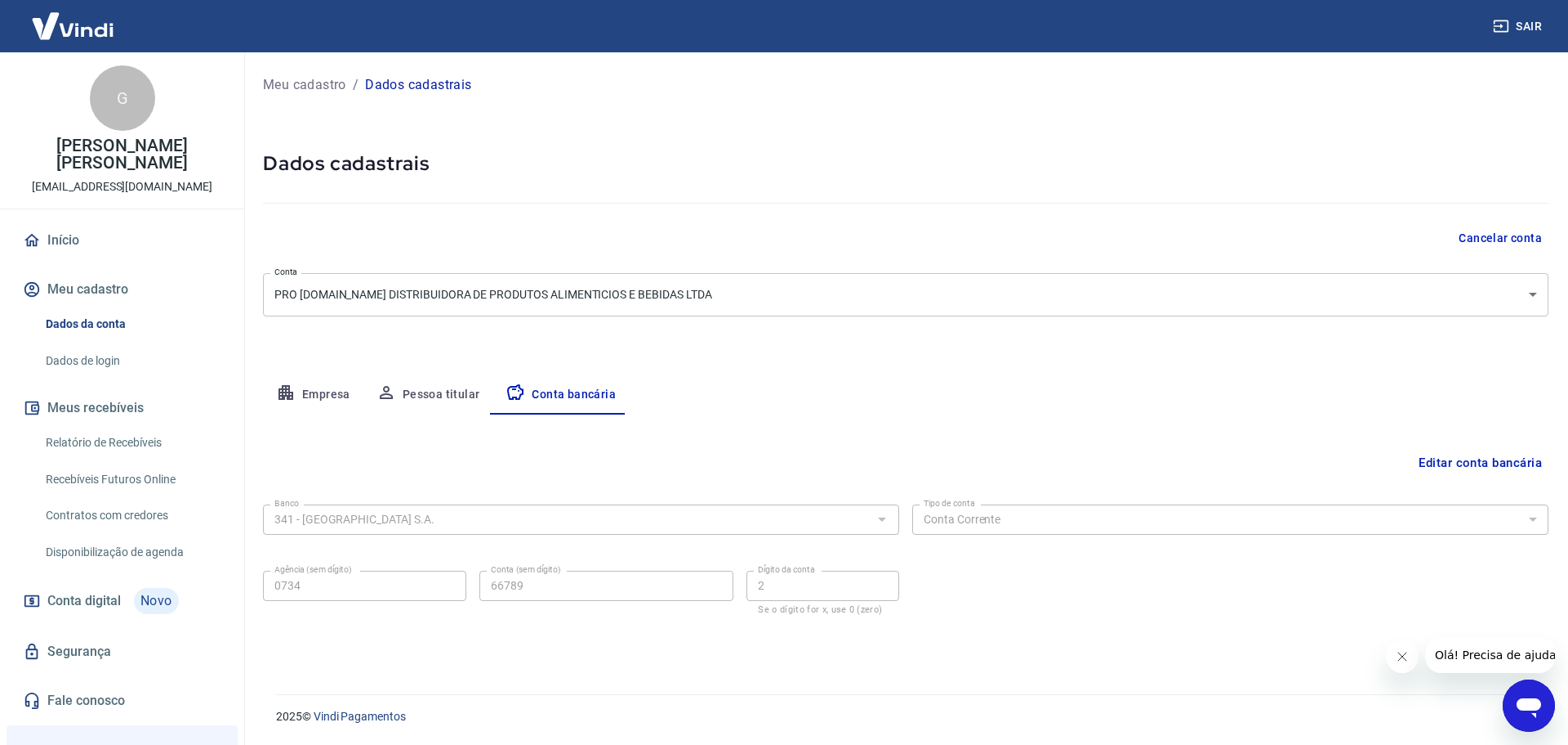
click at [57, 223] on link "Início" at bounding box center [122, 240] width 205 height 36
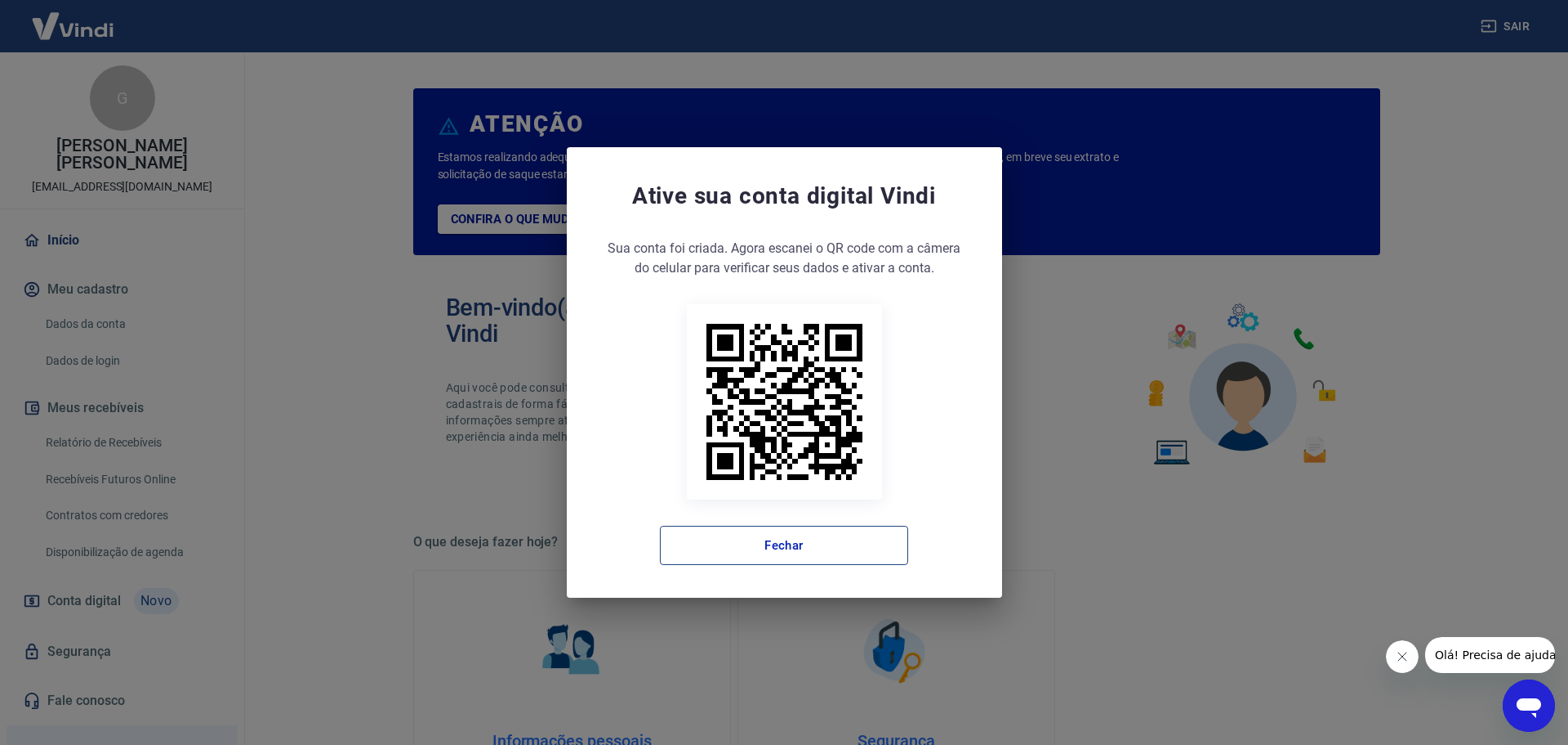
click at [880, 544] on button "Fechar" at bounding box center [784, 545] width 248 height 39
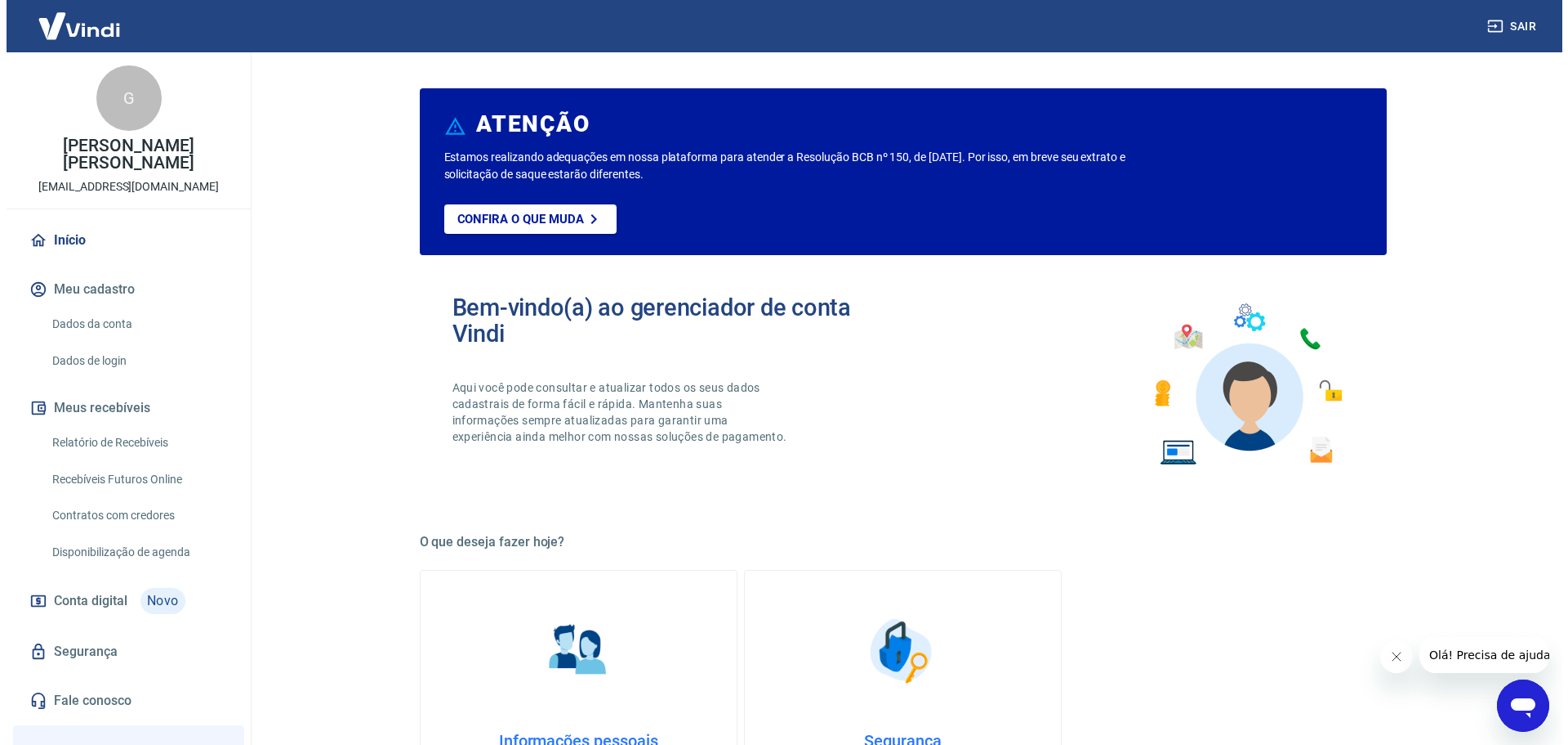
scroll to position [155, 0]
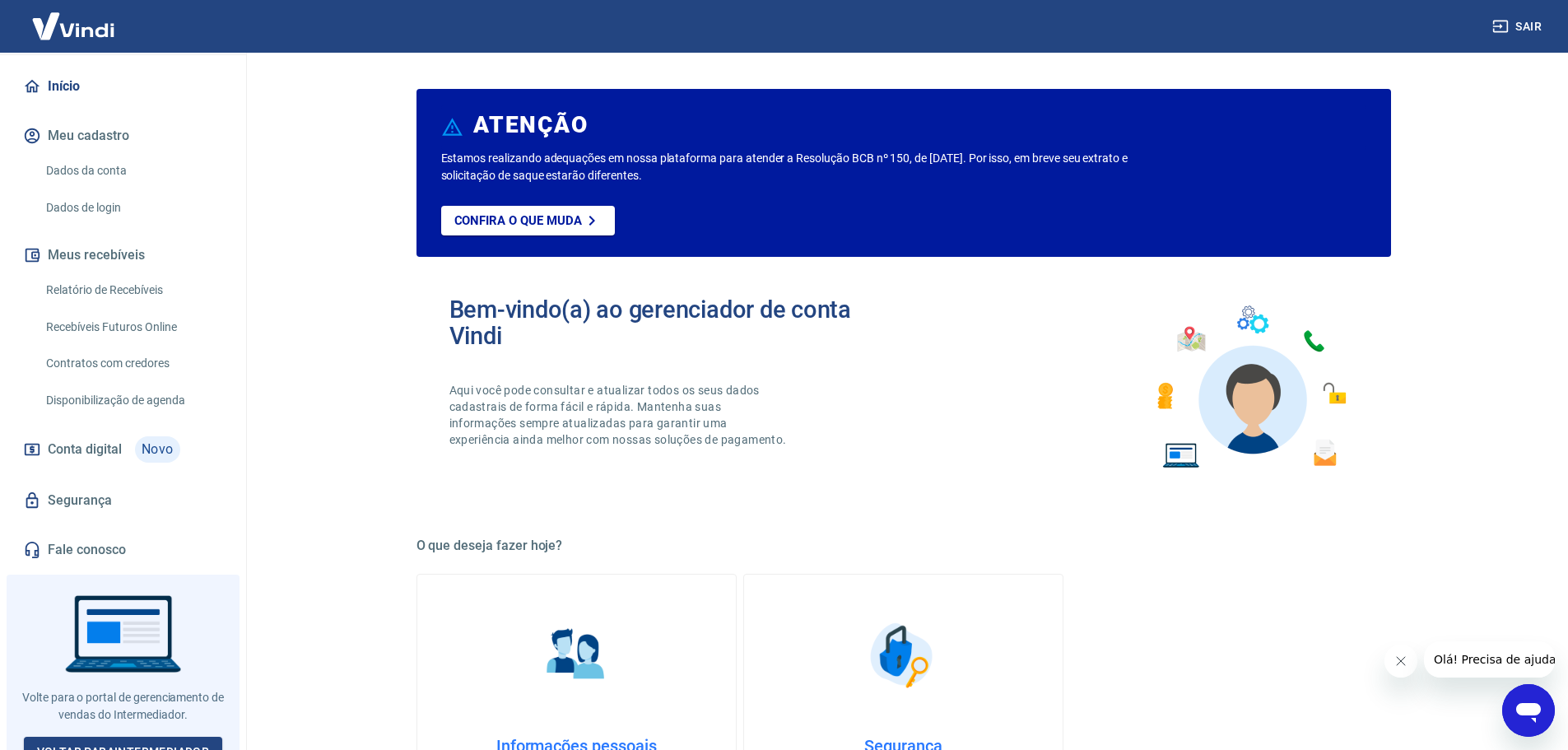
click at [64, 482] on link "Segurança" at bounding box center [123, 500] width 206 height 37
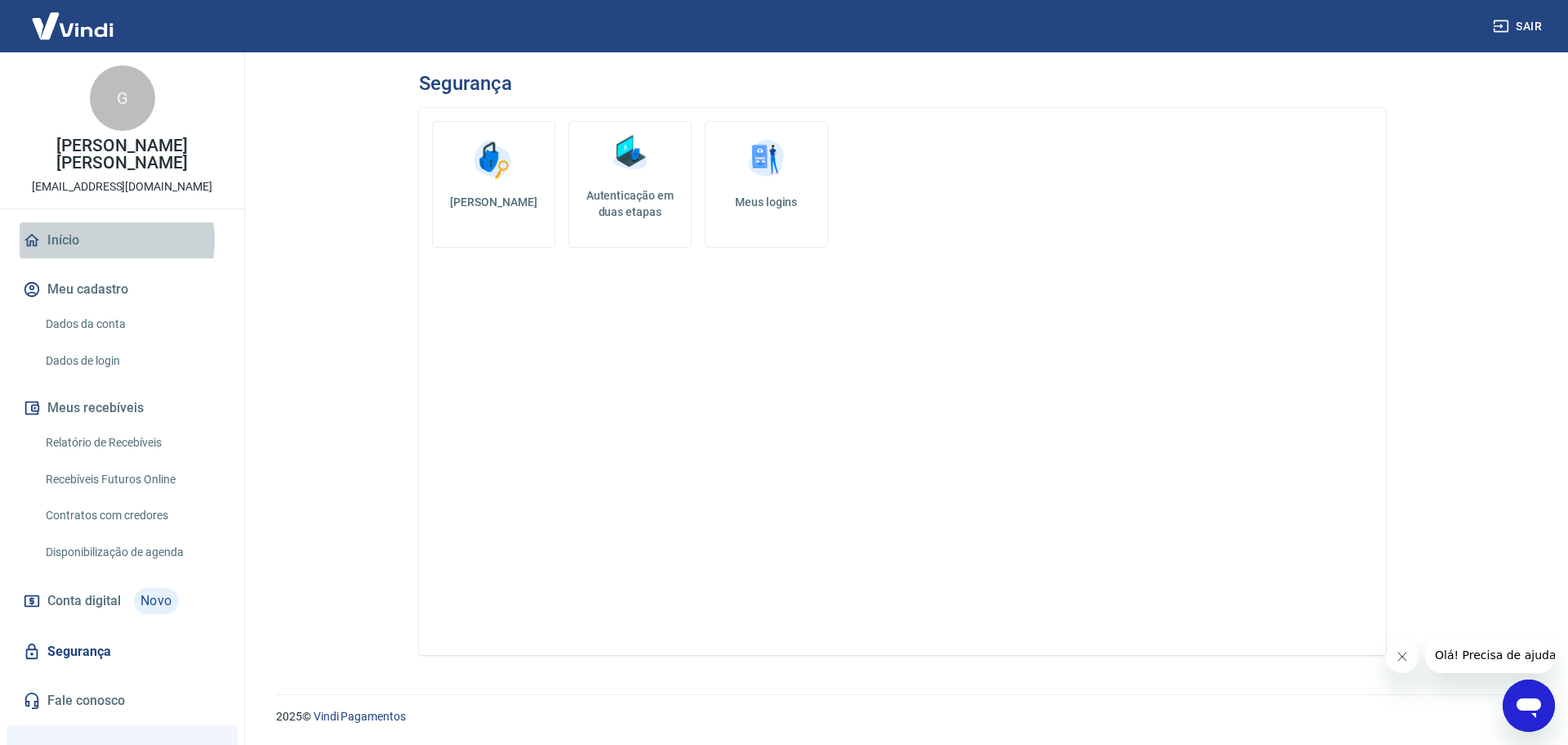
click at [113, 223] on link "Início" at bounding box center [122, 240] width 205 height 36
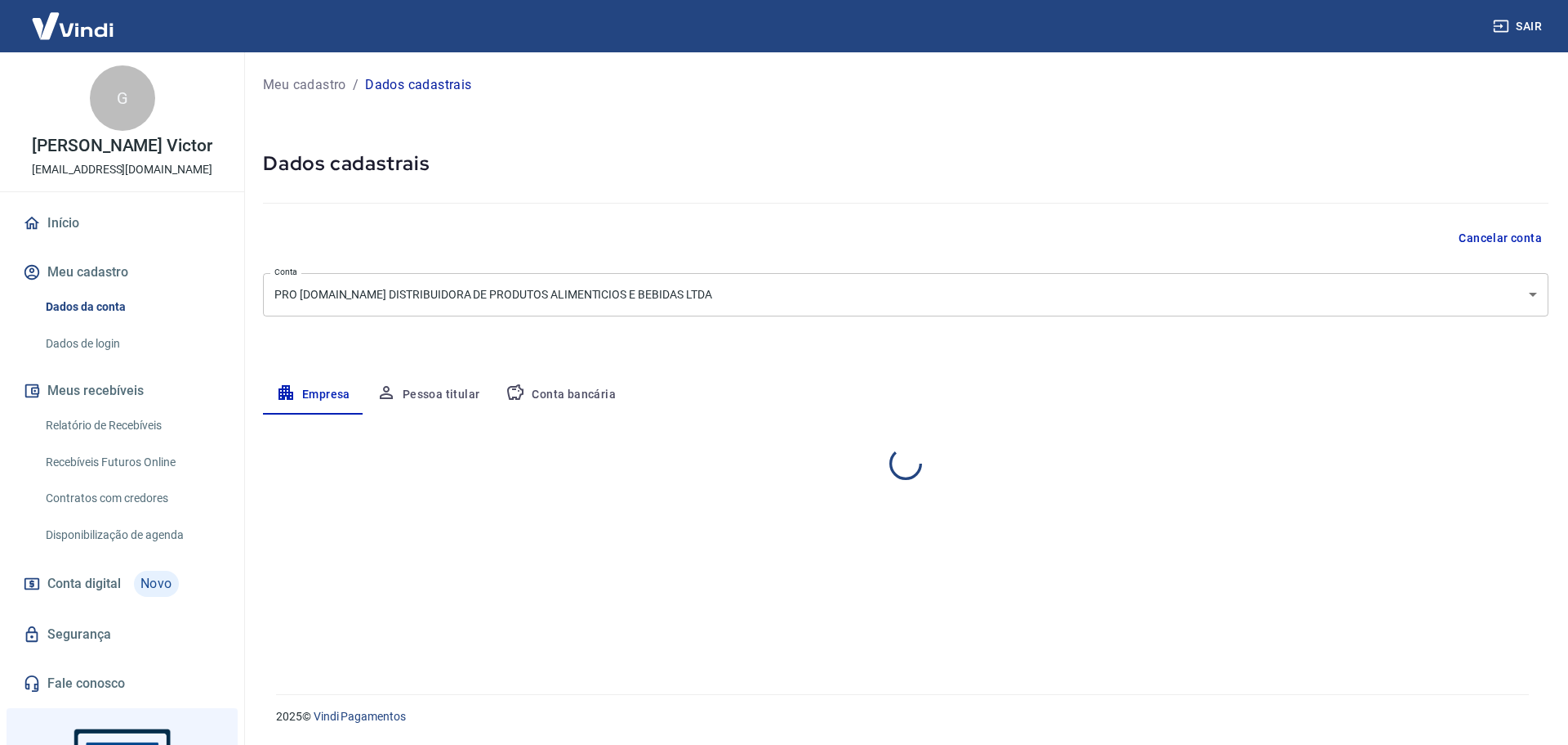
select select "SP"
select select "business"
